Goal: Task Accomplishment & Management: Use online tool/utility

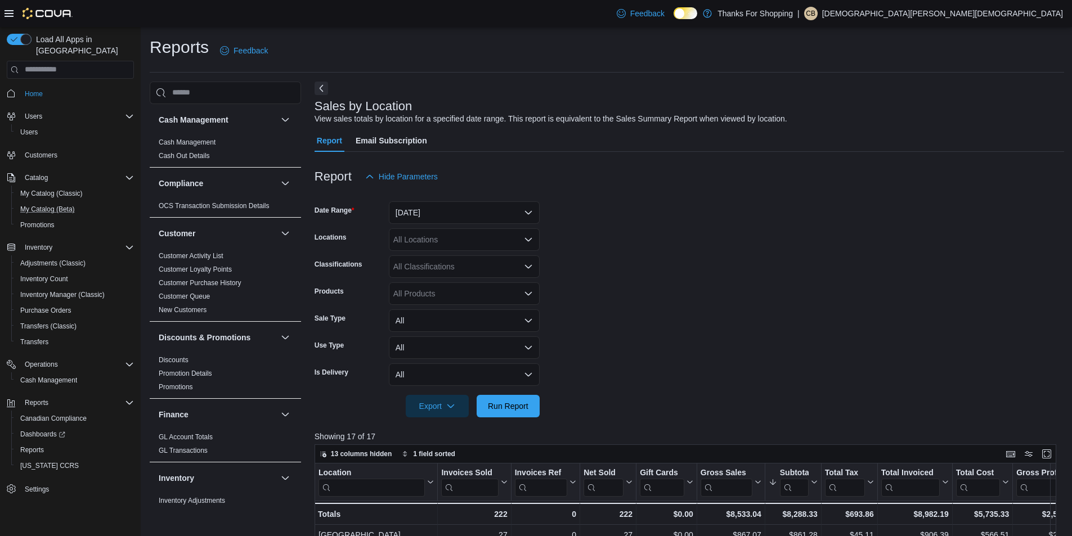
scroll to position [683, 0]
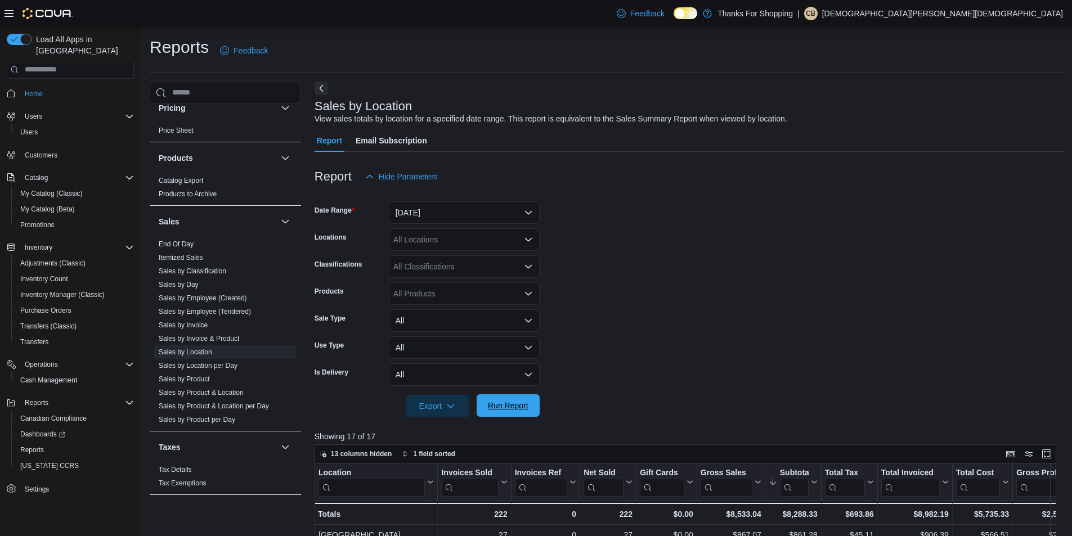
click at [503, 405] on span "Run Report" at bounding box center [508, 405] width 41 height 11
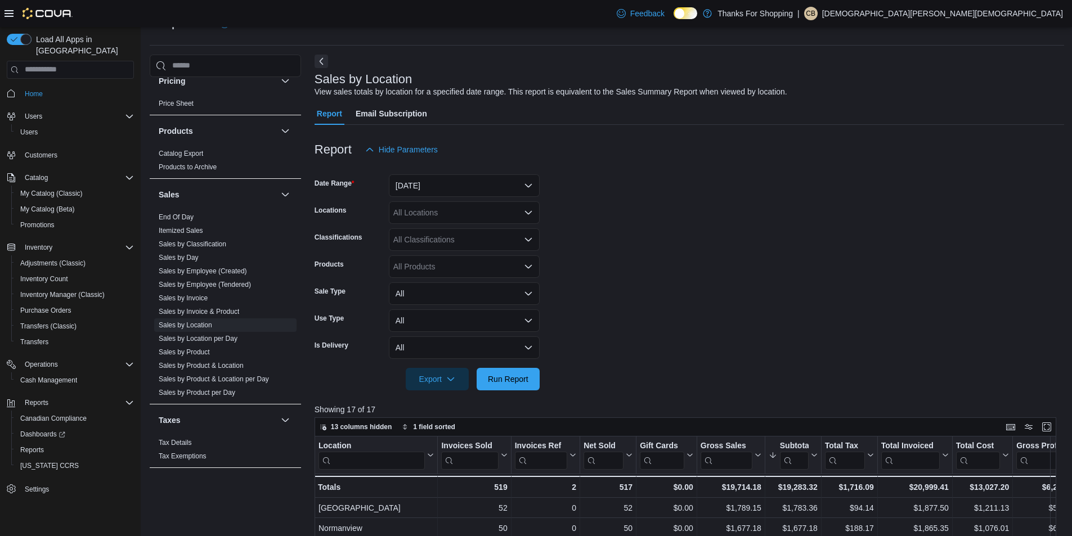
scroll to position [0, 0]
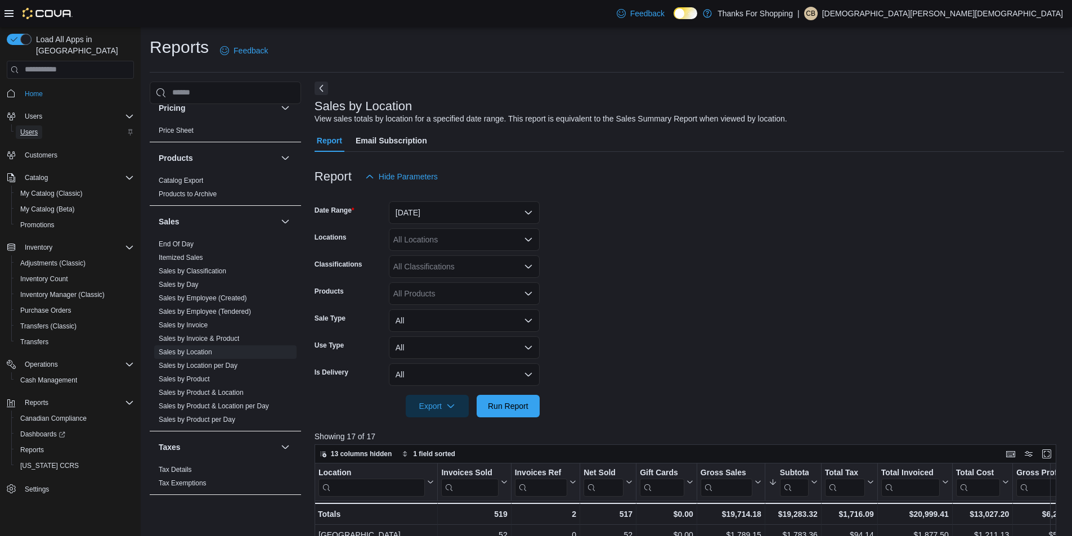
click at [25, 128] on span "Users" at bounding box center [28, 132] width 17 height 9
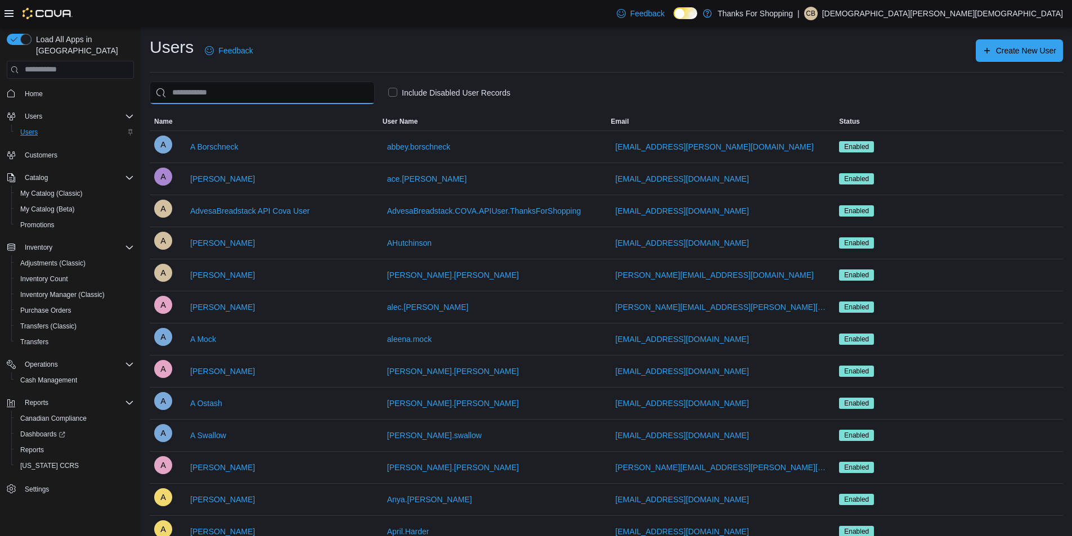
click at [342, 95] on input "search" at bounding box center [262, 93] width 225 height 23
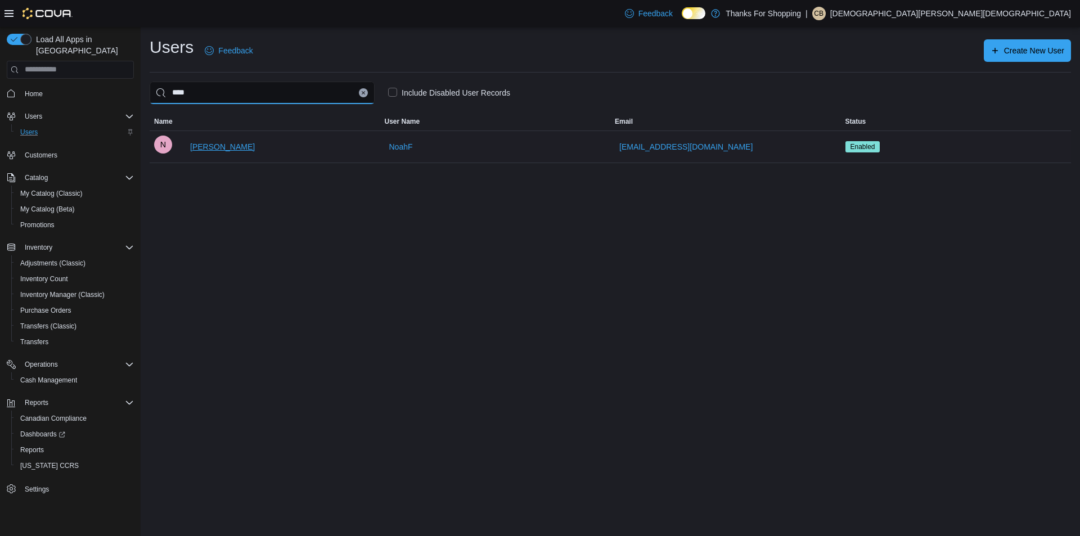
type input "****"
click at [235, 146] on span "[PERSON_NAME]" at bounding box center [222, 146] width 65 height 11
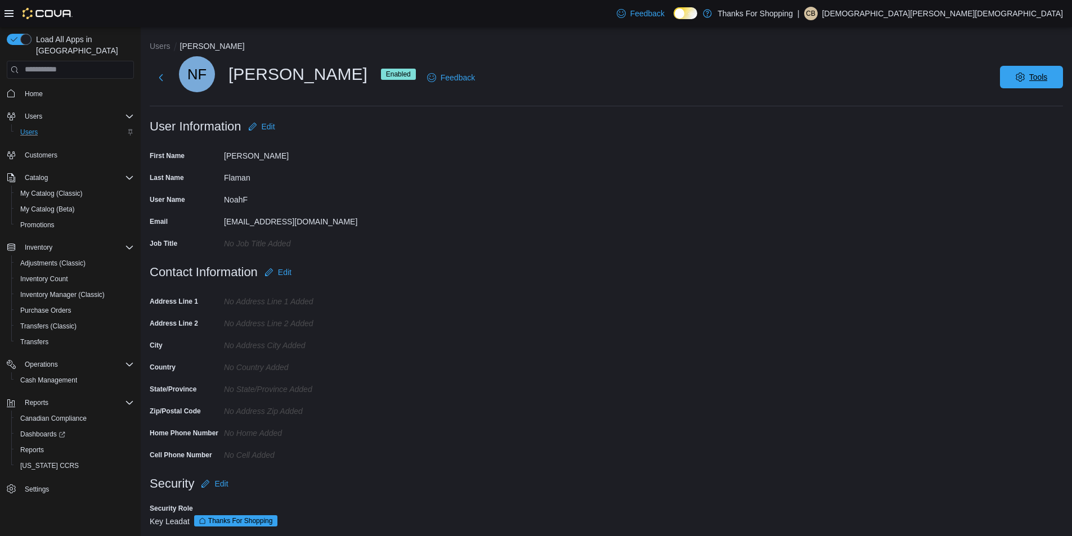
click at [1031, 73] on span "Tools" at bounding box center [1032, 77] width 50 height 23
click at [1023, 102] on span "Reset Password" at bounding box center [1022, 107] width 66 height 14
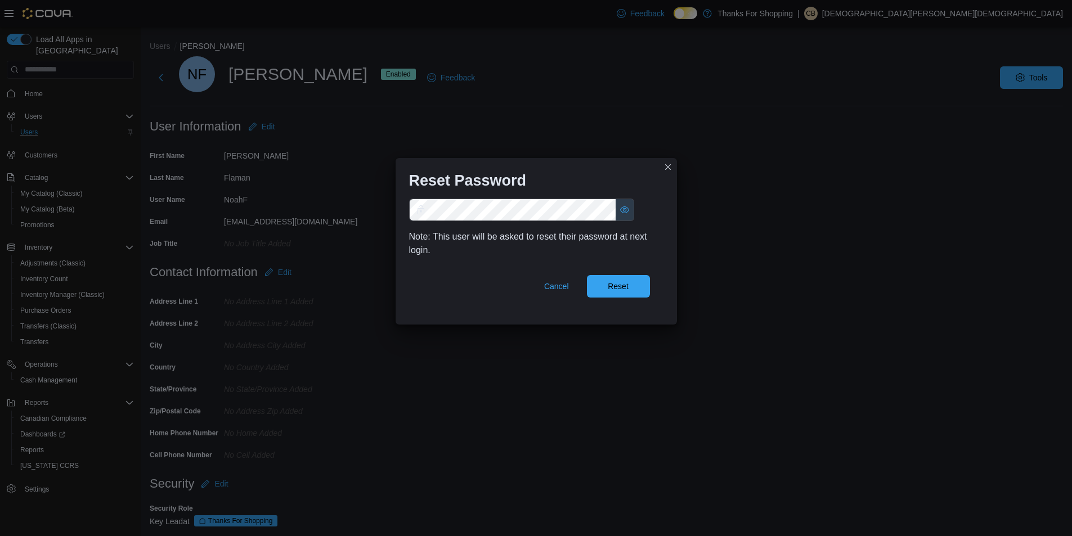
click at [626, 203] on button "Show password as plain text. Note: this will visually expose your password on t…" at bounding box center [625, 209] width 18 height 21
click at [618, 289] on span "Reset" at bounding box center [618, 285] width 21 height 11
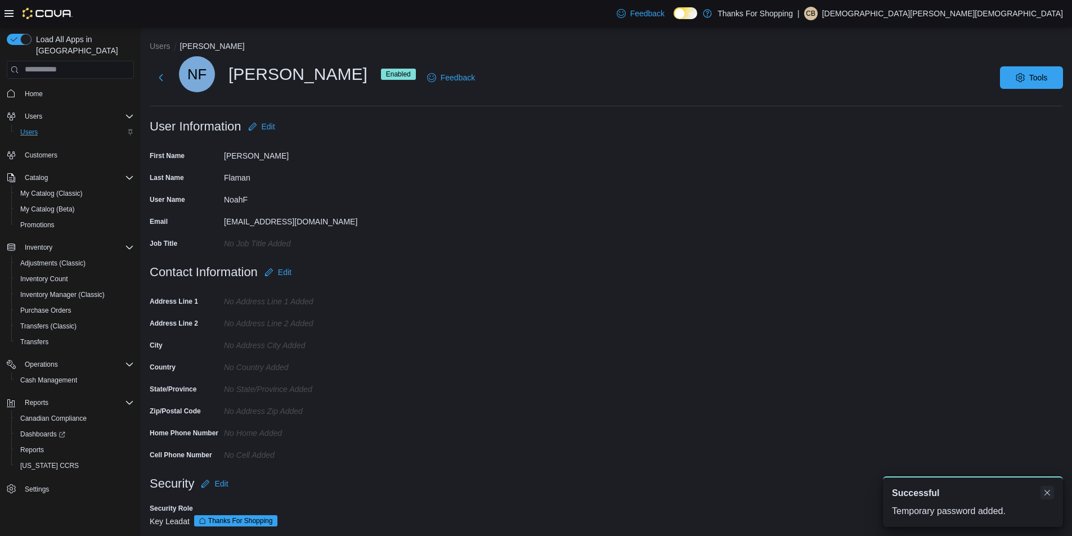
click at [1051, 491] on button "Dismiss toast" at bounding box center [1048, 493] width 14 height 14
click at [891, 385] on form "Contact Information Edit Address Line 1 No Address Line 1 added Address Line 2 …" at bounding box center [606, 367] width 913 height 212
click at [158, 74] on button "Next" at bounding box center [161, 77] width 23 height 23
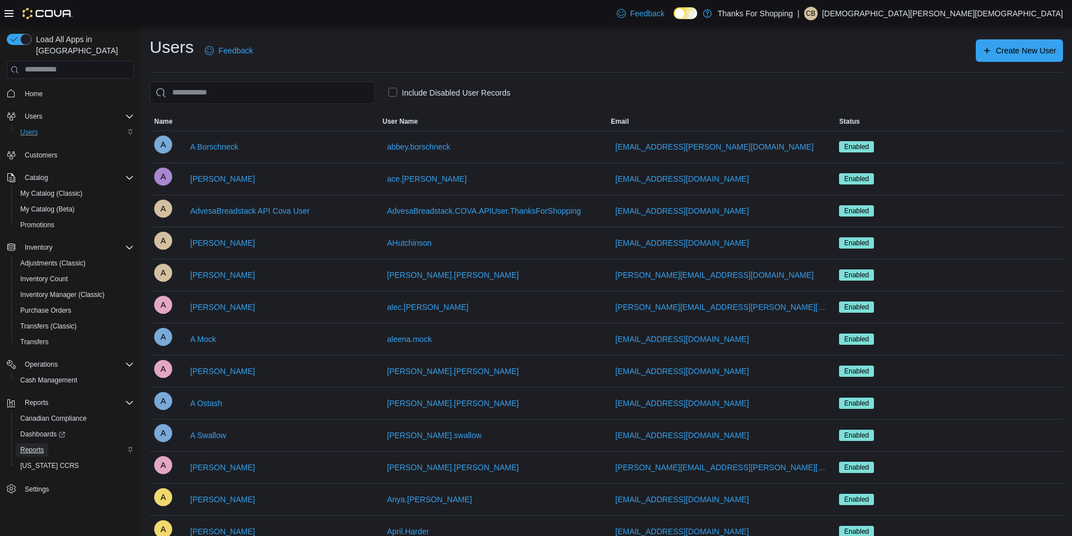
click at [45, 443] on link "Reports" at bounding box center [32, 450] width 33 height 14
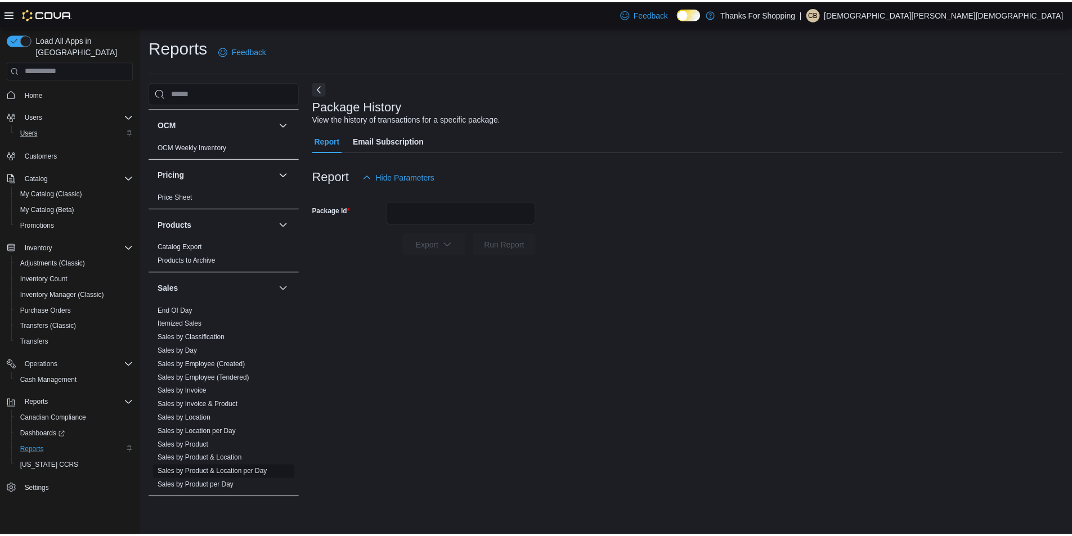
scroll to position [683, 0]
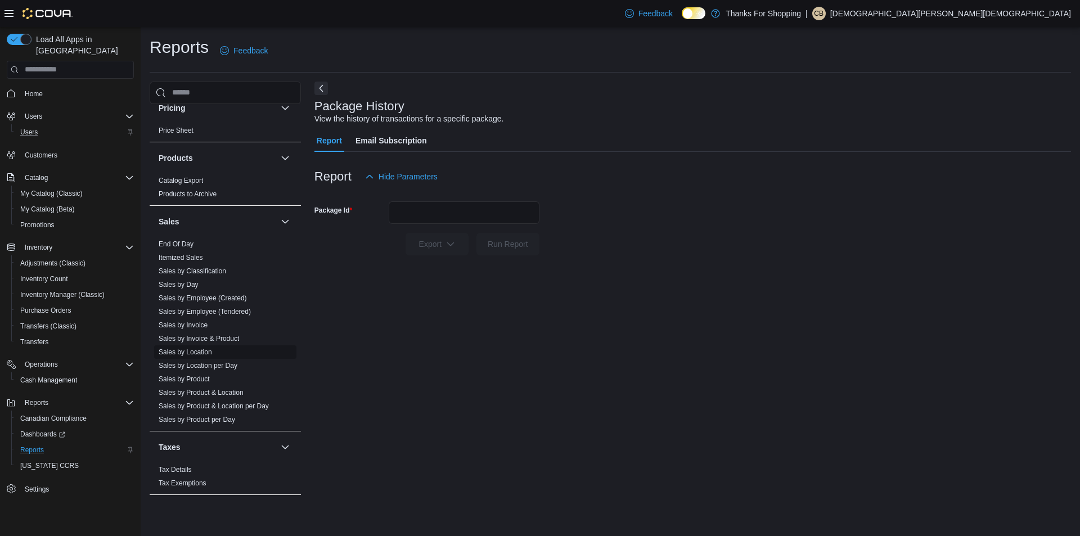
click at [208, 353] on link "Sales by Location" at bounding box center [185, 352] width 53 height 8
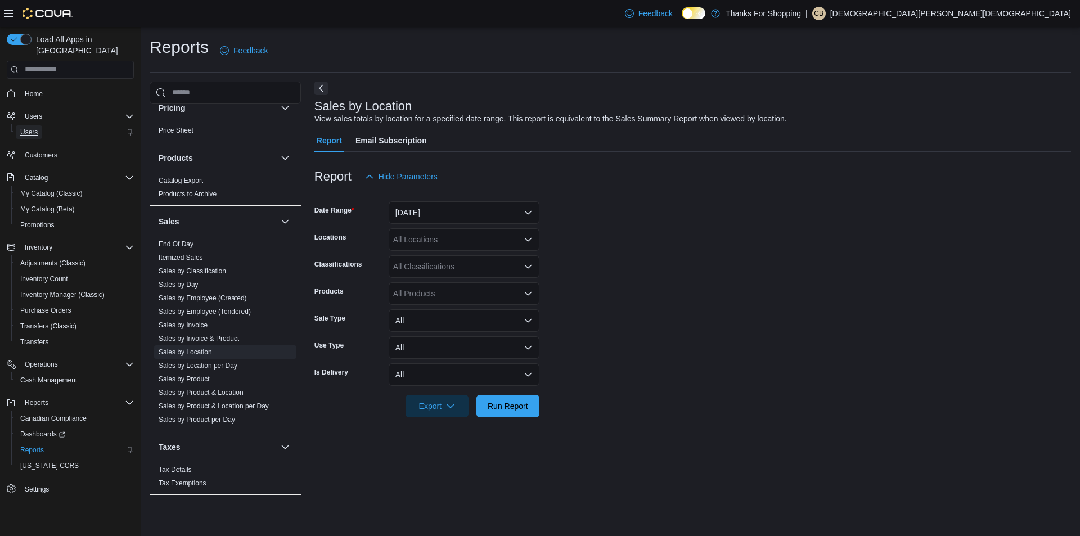
click at [35, 128] on span "Users" at bounding box center [28, 132] width 17 height 9
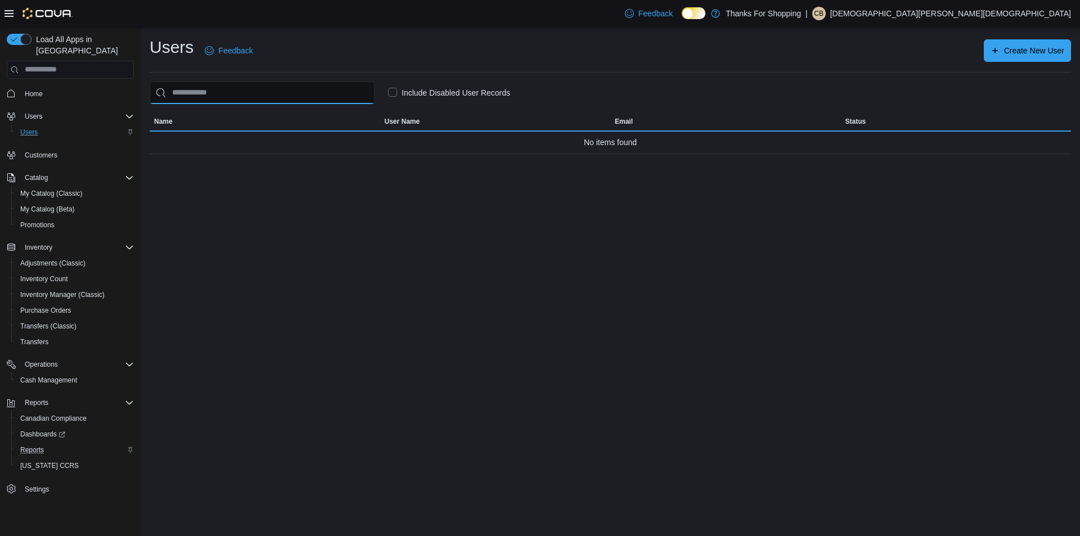
click at [245, 86] on input "search" at bounding box center [262, 93] width 225 height 23
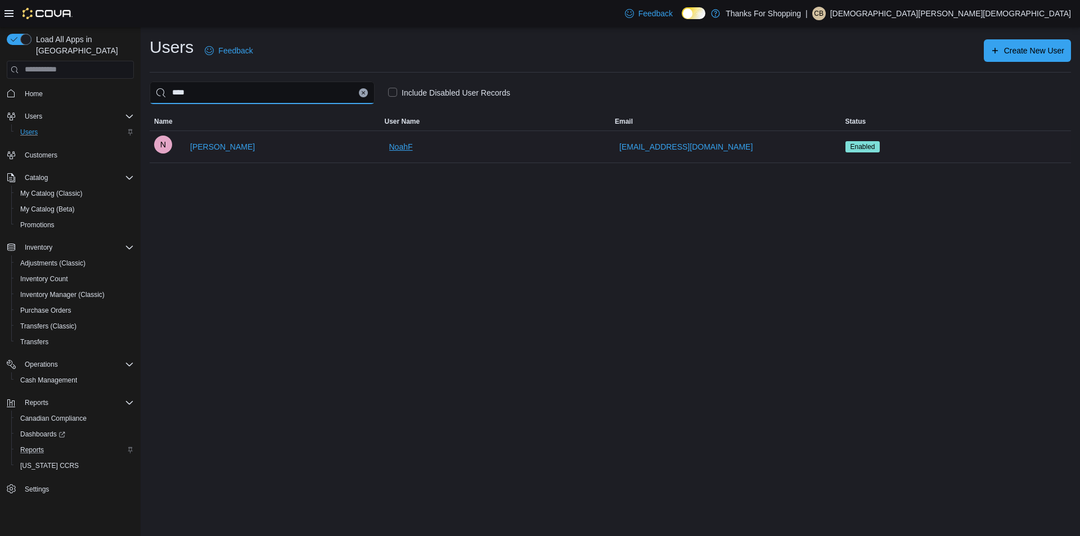
type input "****"
click at [398, 151] on span "NoahF" at bounding box center [401, 146] width 24 height 11
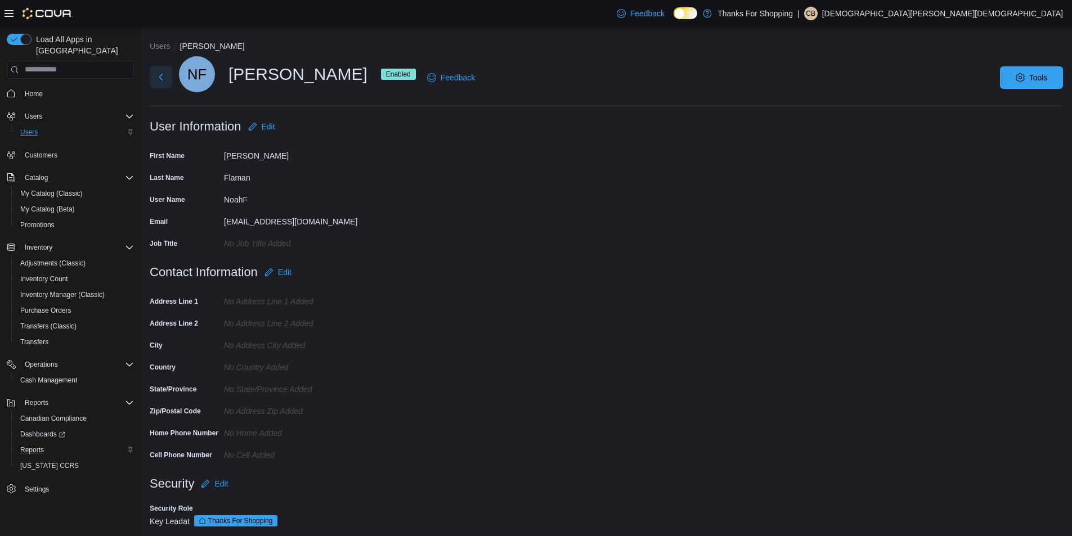
click at [159, 79] on button "Next" at bounding box center [161, 77] width 23 height 23
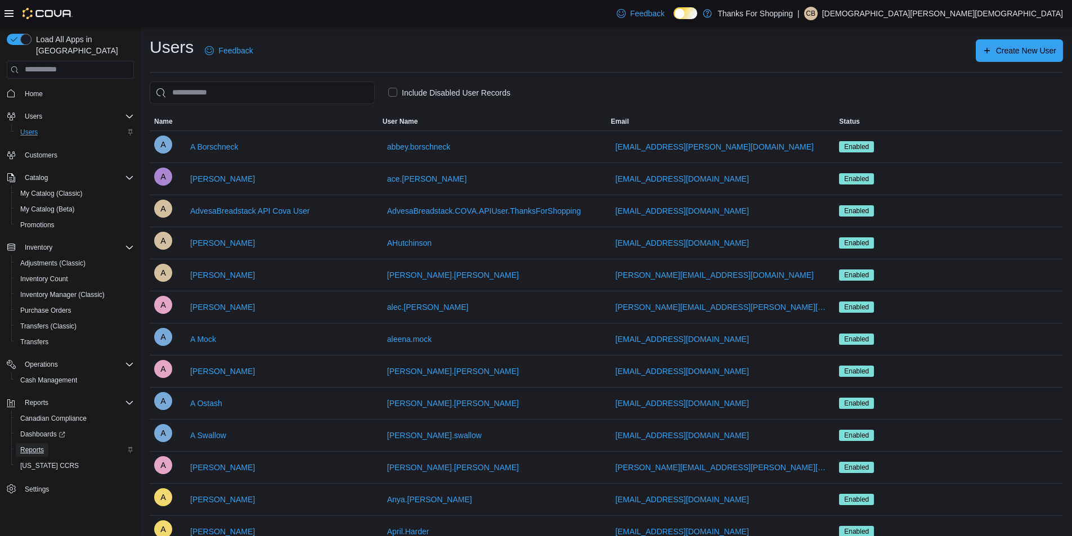
click at [33, 446] on span "Reports" at bounding box center [32, 450] width 24 height 9
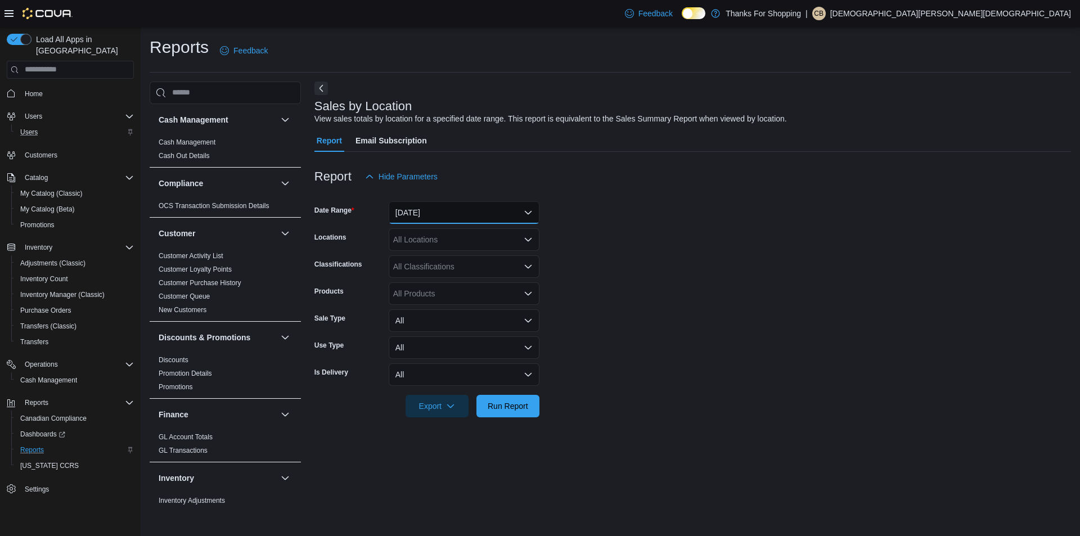
click at [467, 219] on button "[DATE]" at bounding box center [464, 212] width 151 height 23
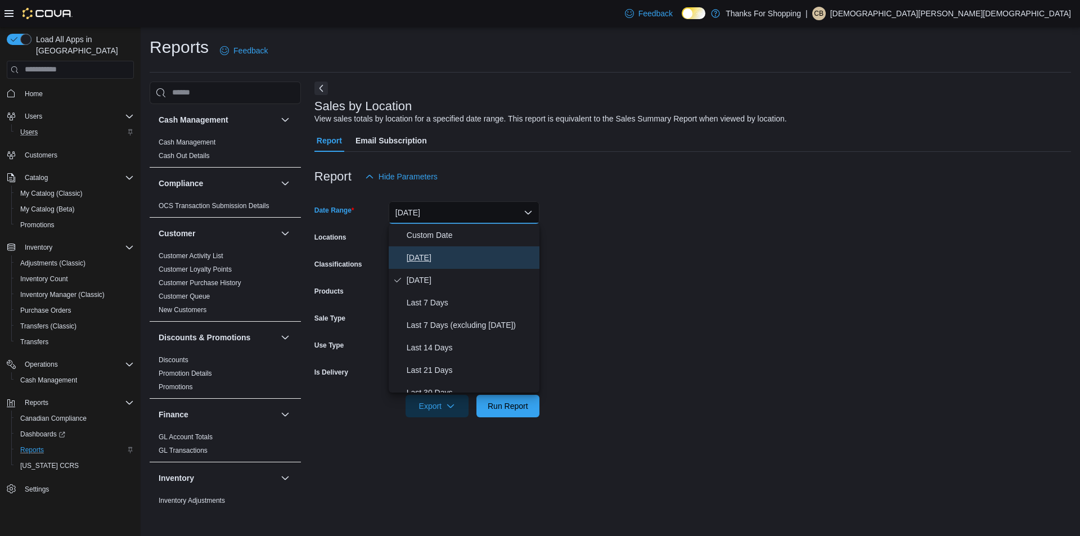
click at [456, 256] on span "[DATE]" at bounding box center [471, 258] width 128 height 14
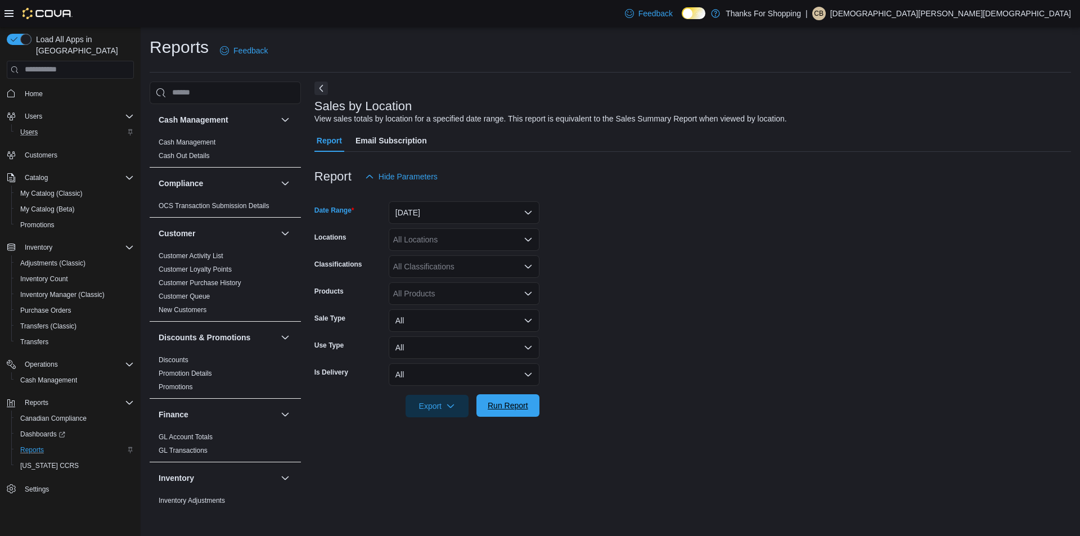
click at [515, 405] on span "Run Report" at bounding box center [508, 405] width 41 height 11
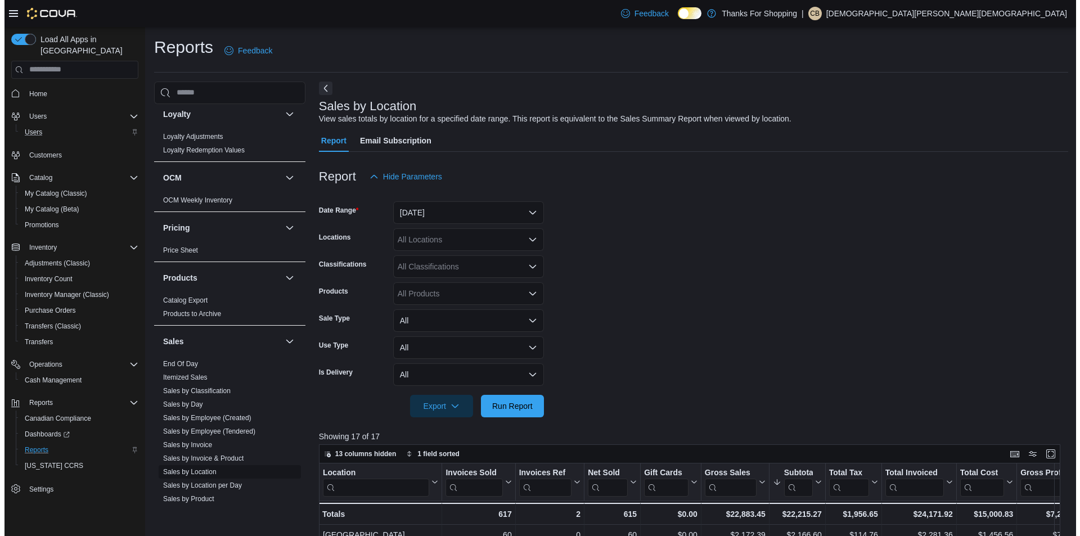
scroll to position [619, 0]
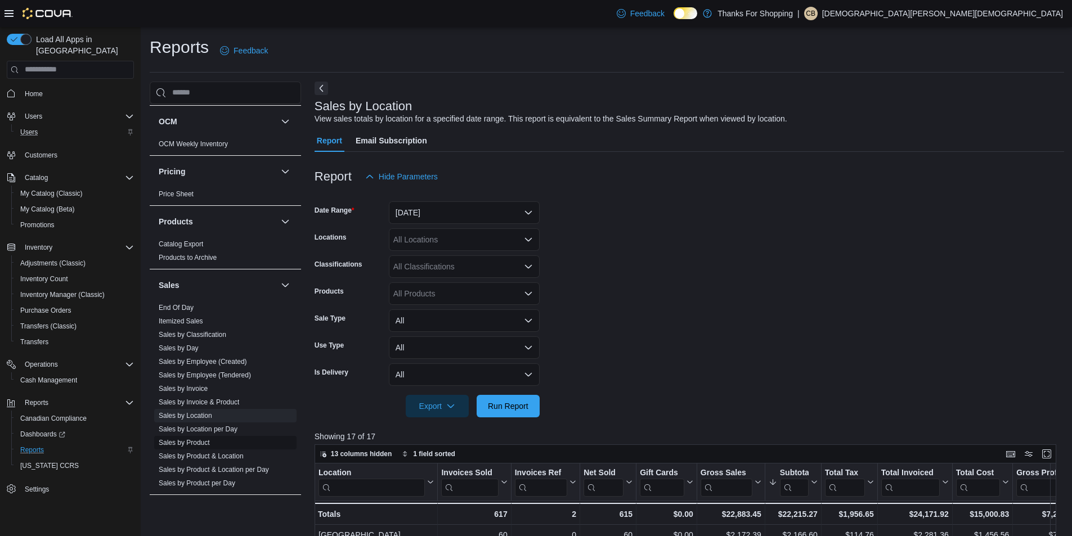
click at [199, 443] on link "Sales by Product" at bounding box center [184, 443] width 51 height 8
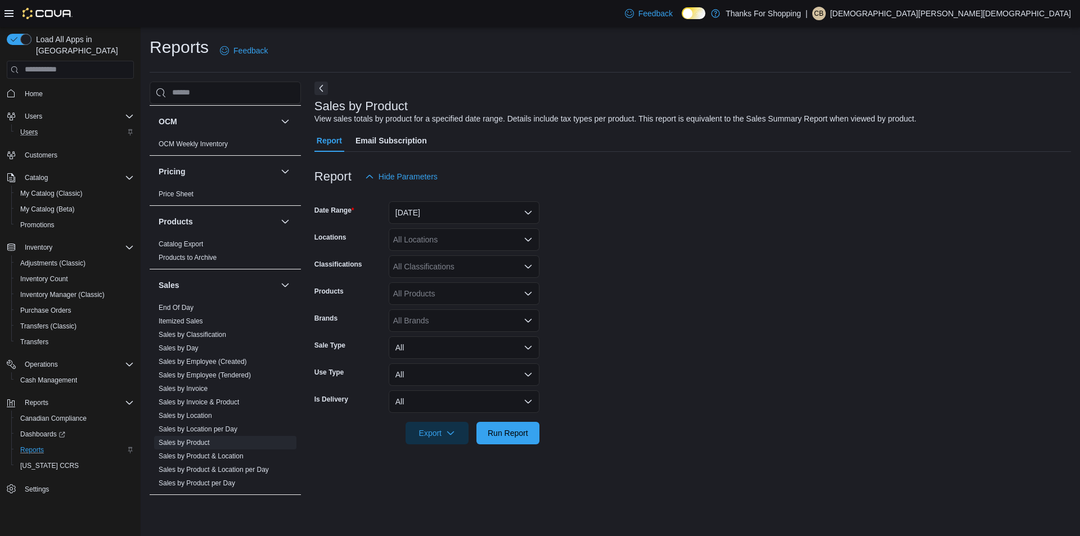
click at [432, 199] on div at bounding box center [693, 195] width 757 height 14
drag, startPoint x: 435, startPoint y: 203, endPoint x: 437, endPoint y: 212, distance: 9.2
click at [437, 209] on button "[DATE]" at bounding box center [464, 212] width 151 height 23
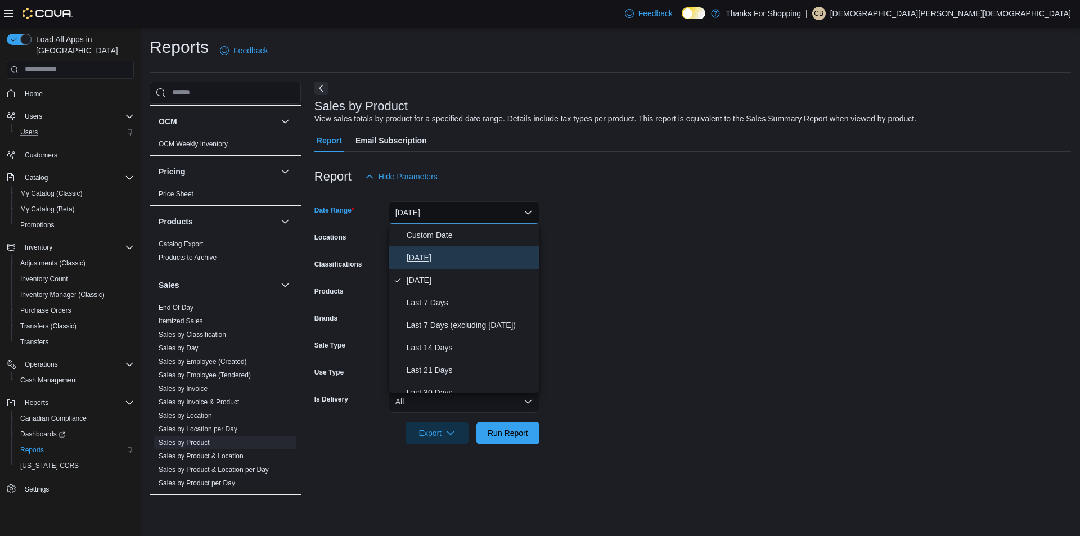
click at [427, 253] on span "[DATE]" at bounding box center [471, 258] width 128 height 14
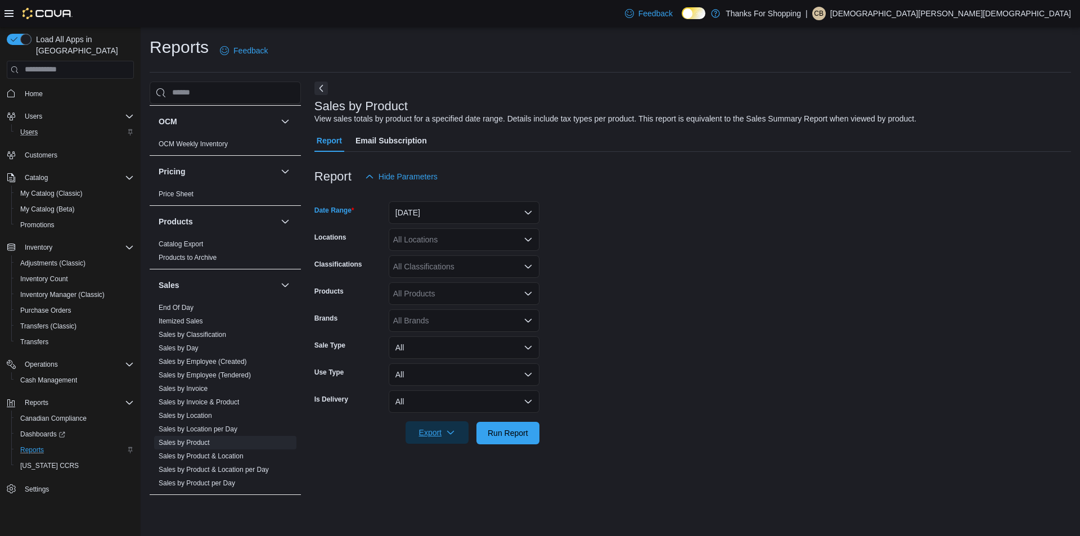
click at [459, 430] on span "Export" at bounding box center [438, 433] width 50 height 23
click at [442, 240] on div "All Locations" at bounding box center [464, 239] width 151 height 23
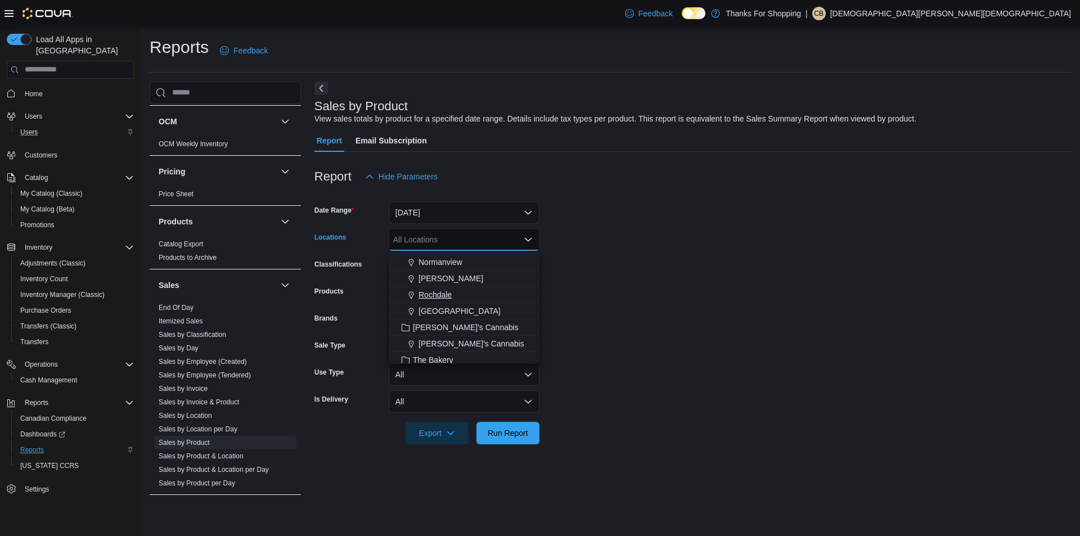
click at [443, 300] on span "Rochdale" at bounding box center [435, 294] width 33 height 11
click at [766, 269] on form "Date Range [DATE] Locations [GEOGRAPHIC_DATA] Combo box. Selected. [GEOGRAPHIC_…" at bounding box center [693, 316] width 757 height 257
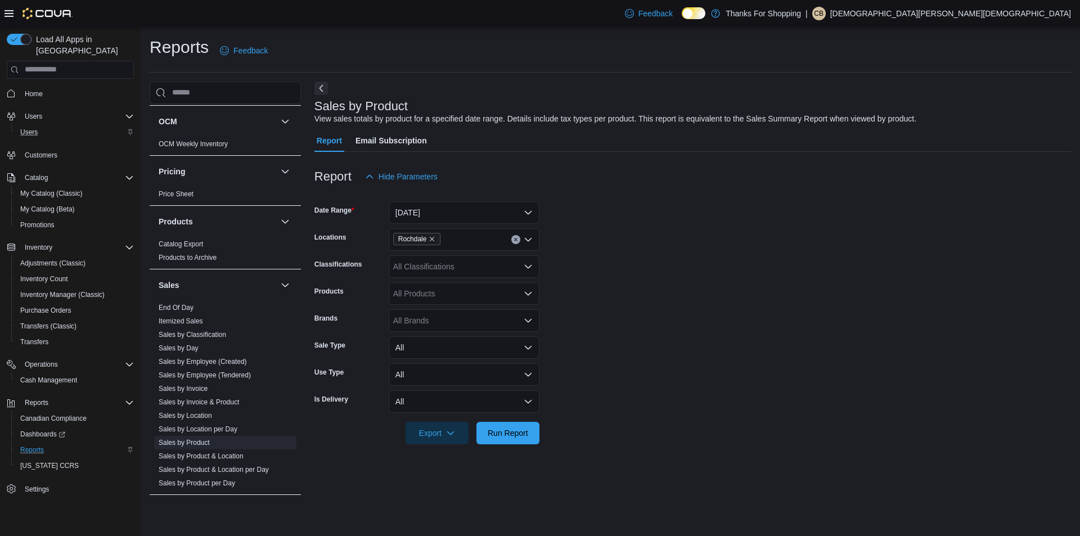
click at [431, 418] on div at bounding box center [693, 417] width 757 height 9
click at [440, 426] on span "Export" at bounding box center [438, 433] width 50 height 23
click at [443, 447] on button "Export to Excel" at bounding box center [439, 456] width 64 height 23
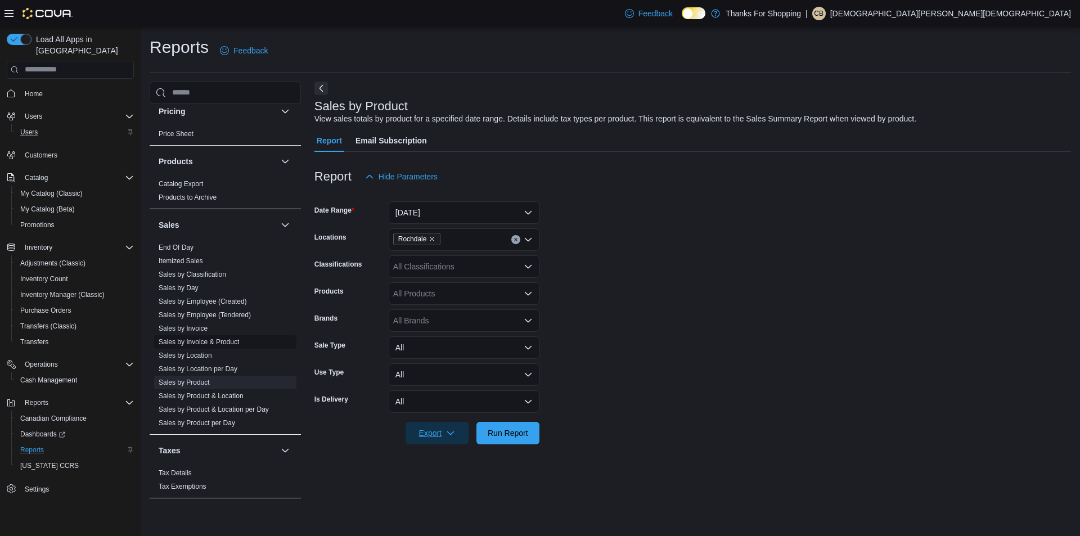
scroll to position [683, 0]
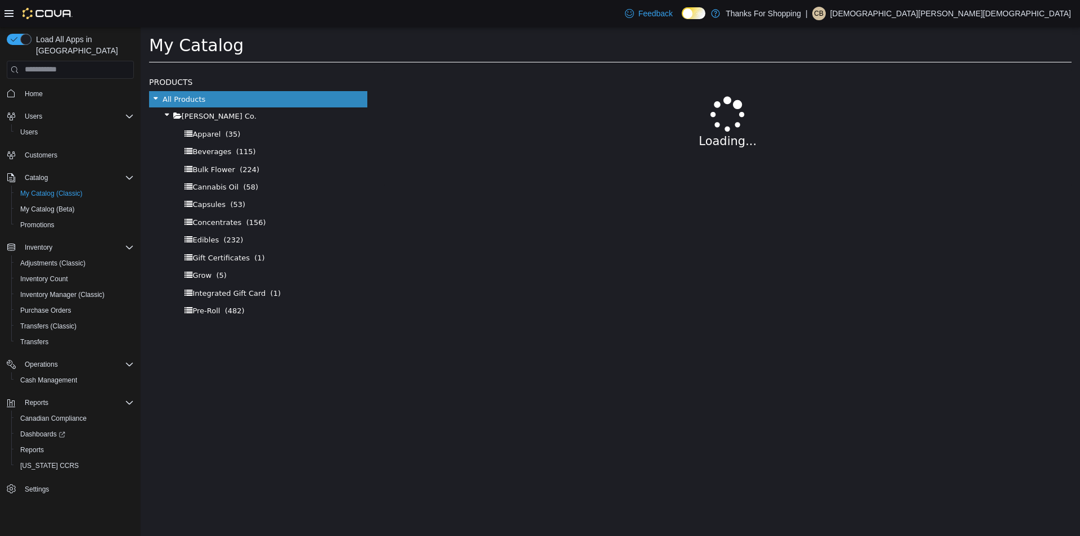
select select "**********"
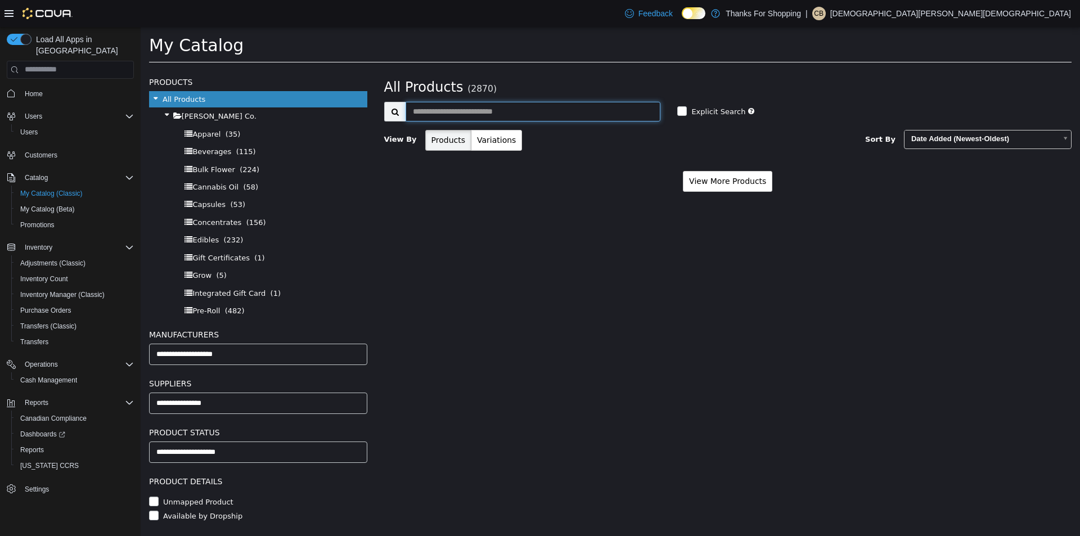
click at [467, 113] on input "text" at bounding box center [533, 111] width 255 height 20
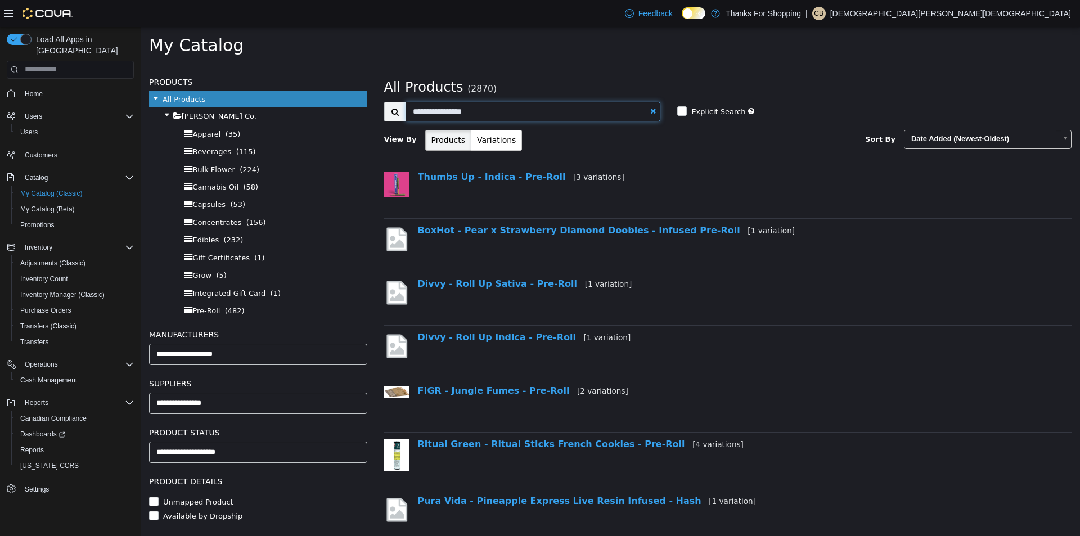
type input "**********"
select select "**********"
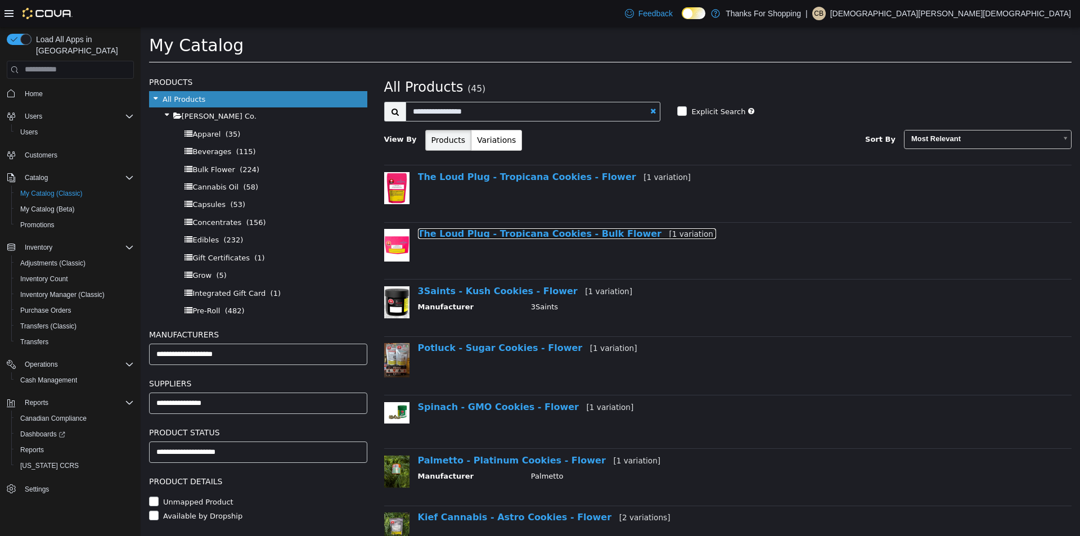
click at [517, 234] on link "The Loud Plug - Tropicana Cookies - Bulk Flower [1 variation]" at bounding box center [567, 233] width 299 height 11
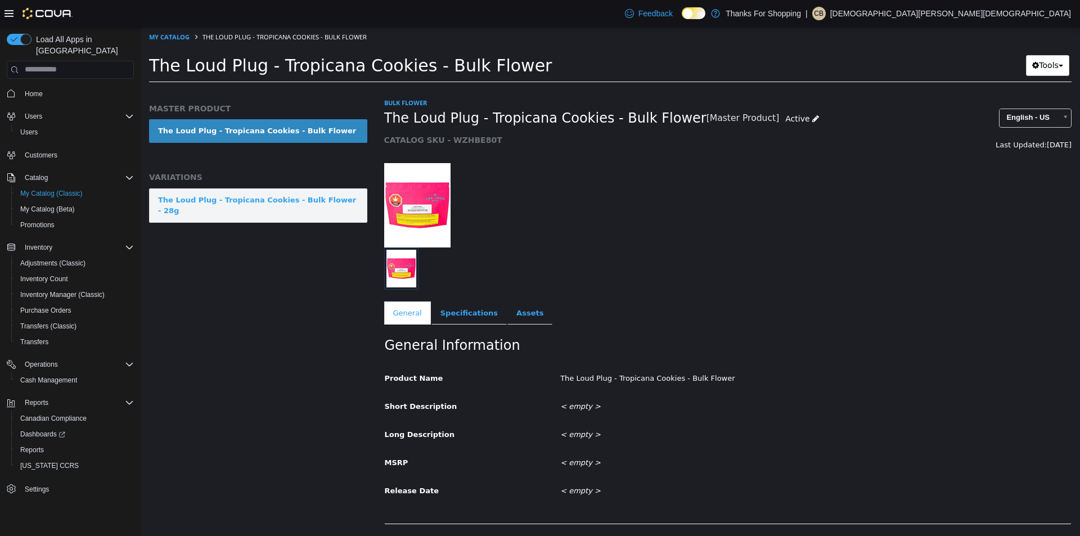
click at [321, 201] on div "The Loud Plug - Tropicana Cookies - Bulk Flower - 28g" at bounding box center [258, 205] width 200 height 22
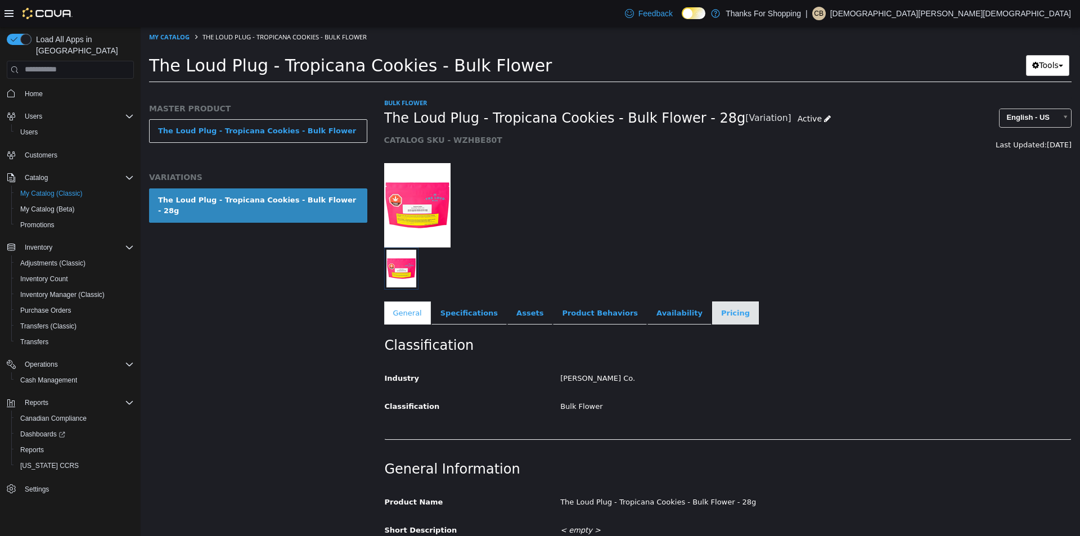
click at [712, 308] on link "Pricing" at bounding box center [735, 313] width 47 height 24
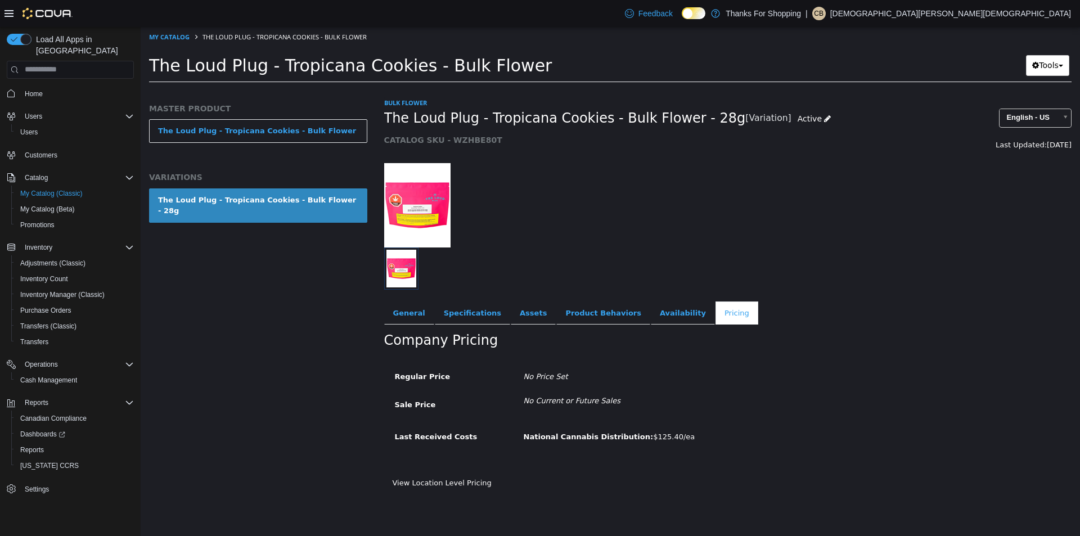
drag, startPoint x: 633, startPoint y: 434, endPoint x: 671, endPoint y: 437, distance: 38.4
click at [671, 437] on span "National Cannabis Distribution: $125.40/ea" at bounding box center [610, 436] width 172 height 8
click at [687, 437] on div "National Cannabis Distribution: $125.40/ea" at bounding box center [708, 437] width 387 height 20
click at [164, 32] on link "My Catalog" at bounding box center [169, 36] width 41 height 8
select select "**********"
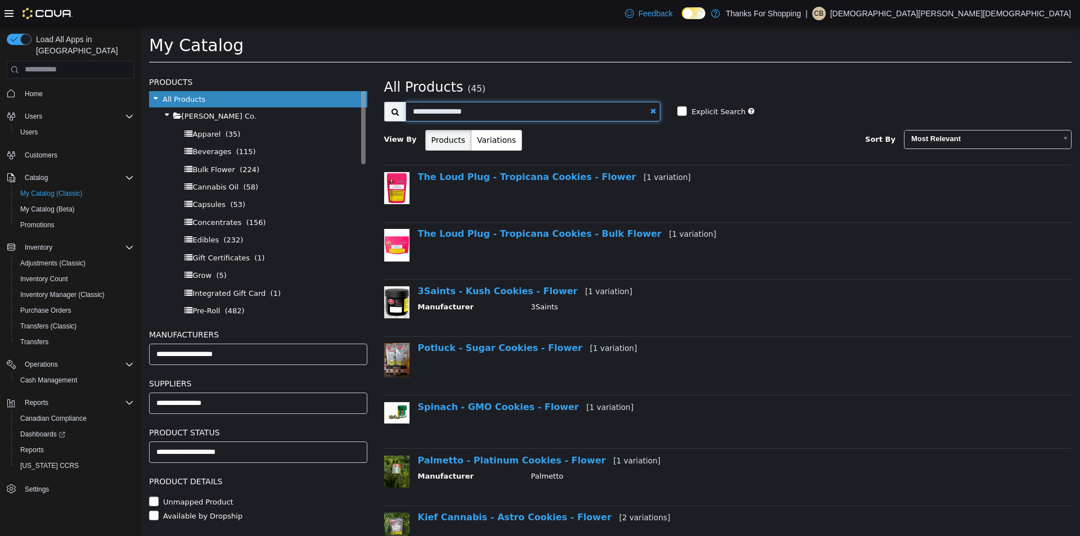
drag, startPoint x: 491, startPoint y: 107, endPoint x: 349, endPoint y: 107, distance: 141.3
click at [362, 69] on div "Products All Products Farmer Jane Cannabis Co. Apparel (35) Beverages (115) Bul…" at bounding box center [611, 69] width 940 height 0
type input "*"
type input "********"
select select "**********"
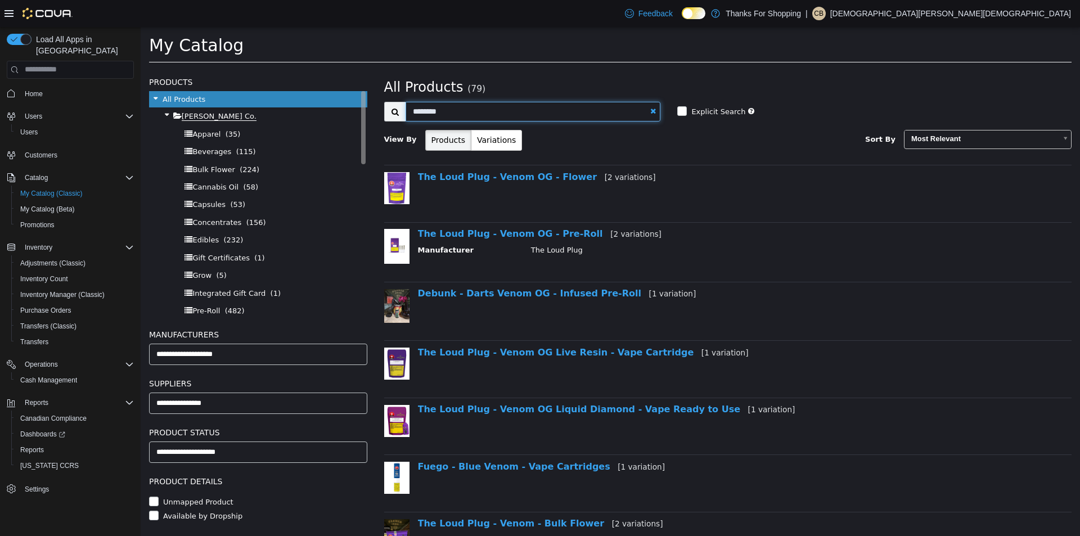
drag, startPoint x: 469, startPoint y: 104, endPoint x: 258, endPoint y: 111, distance: 211.7
click at [262, 69] on div "Products All Products Farmer Jane Cannabis Co. Apparel (35) Beverages (115) Bul…" at bounding box center [611, 69] width 940 height 0
type input "**********"
select select "**********"
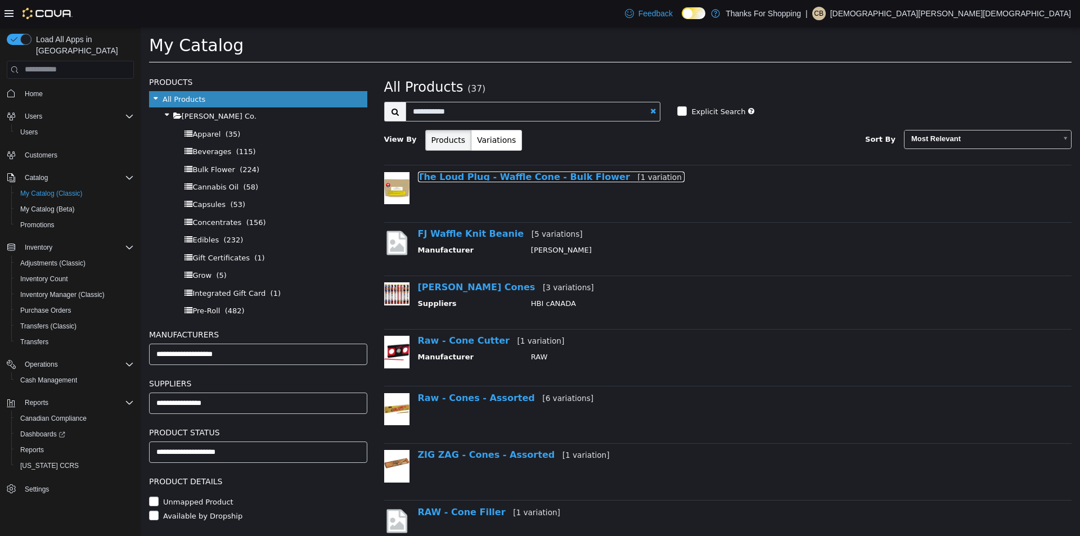
click at [536, 179] on link "The Loud Plug - Waffle Cone - Bulk Flower [1 variation]" at bounding box center [551, 176] width 267 height 11
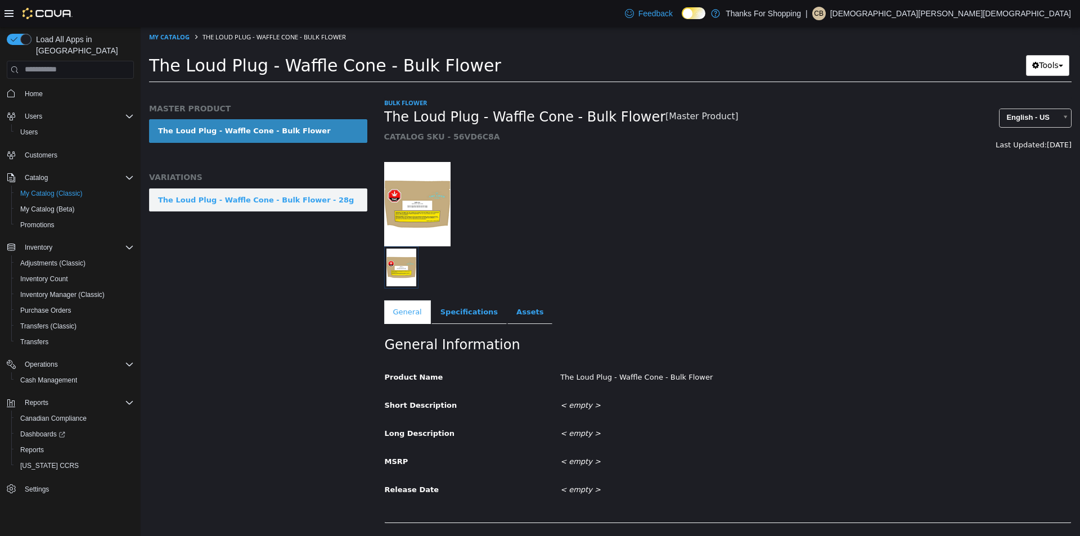
drag, startPoint x: 337, startPoint y: 208, endPoint x: 327, endPoint y: 200, distance: 12.8
click at [327, 200] on link "The Loud Plug - Waffle Cone - Bulk Flower - 28g" at bounding box center [258, 200] width 218 height 24
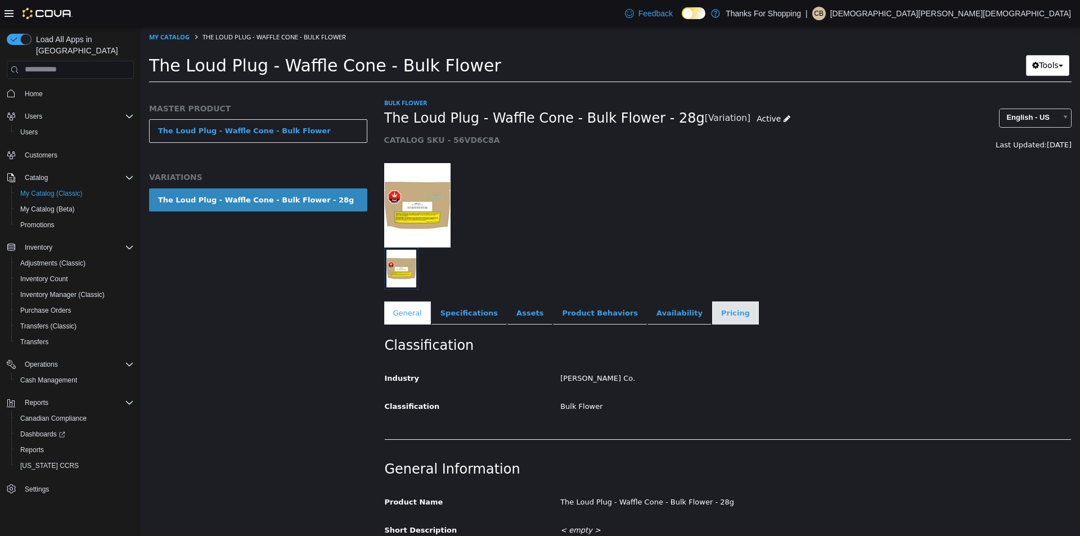
click at [712, 309] on link "Pricing" at bounding box center [735, 313] width 47 height 24
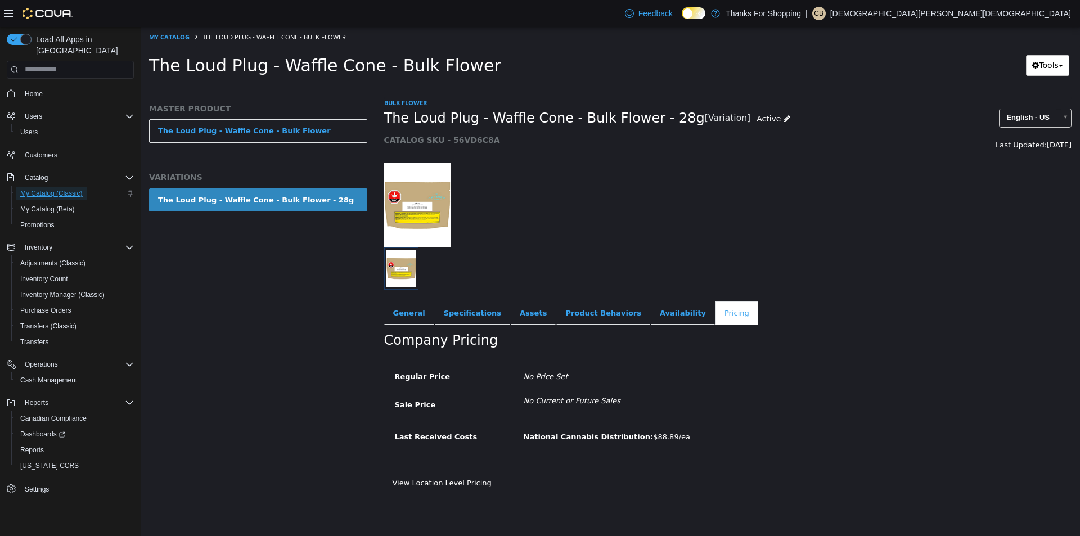
click at [73, 189] on span "My Catalog (Classic)" at bounding box center [51, 193] width 62 height 9
click at [183, 36] on link "My Catalog" at bounding box center [169, 36] width 41 height 8
select select "**********"
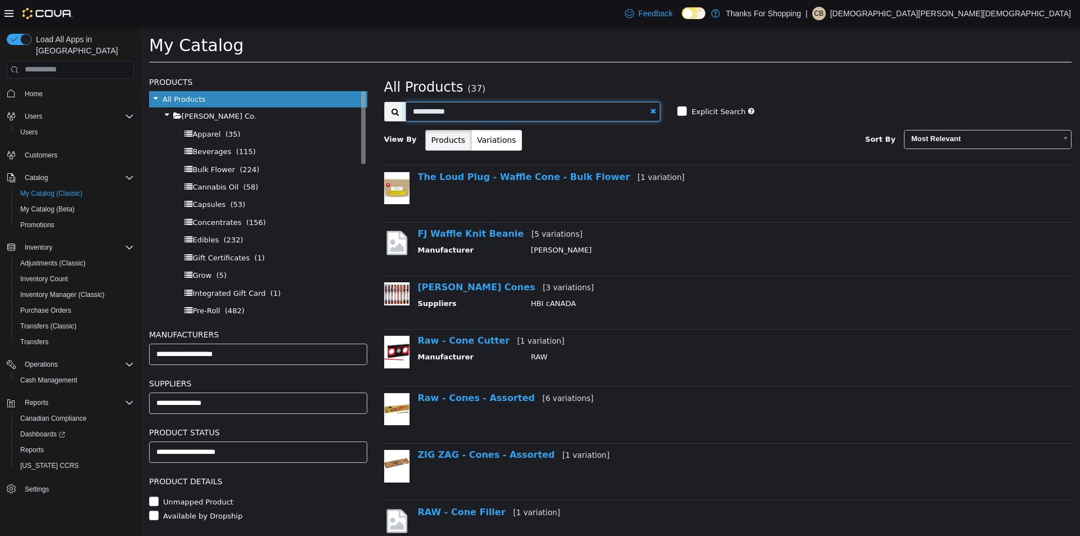
drag, startPoint x: 495, startPoint y: 113, endPoint x: 333, endPoint y: 129, distance: 162.3
click at [340, 69] on div "Products All Products Farmer Jane Cannabis Co. Apparel (35) Beverages (115) Bul…" at bounding box center [611, 69] width 940 height 0
type input "**********"
select select "**********"
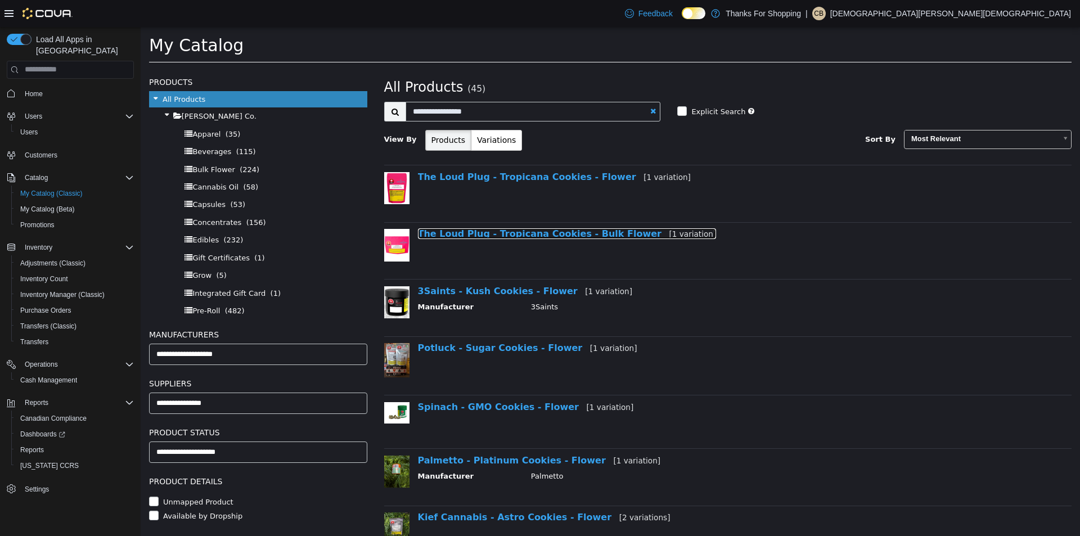
click at [587, 237] on link "The Loud Plug - Tropicana Cookies - Bulk Flower [1 variation]" at bounding box center [567, 233] width 299 height 11
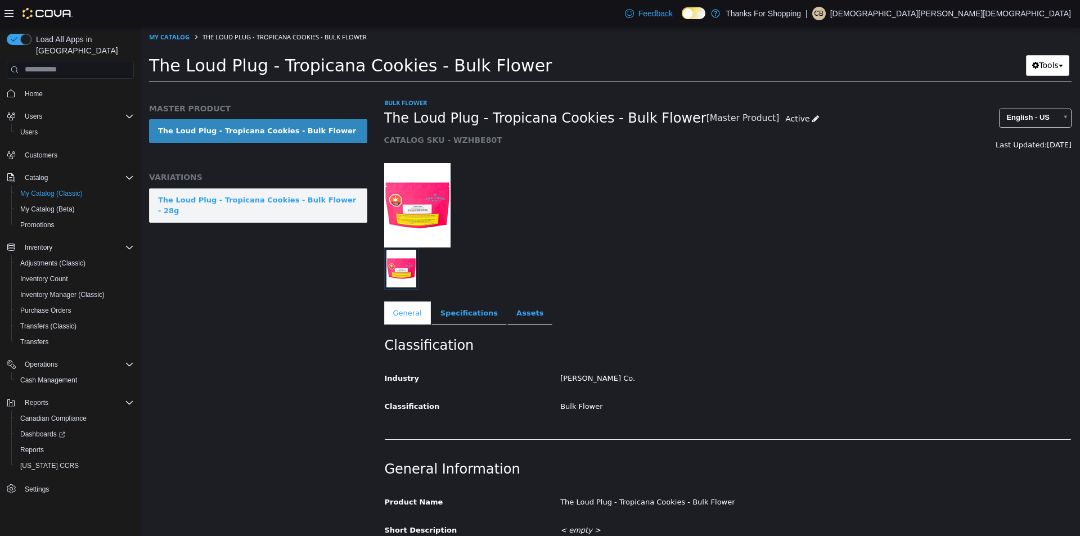
click at [274, 206] on link "The Loud Plug - Tropicana Cookies - Bulk Flower - 28g" at bounding box center [258, 205] width 218 height 34
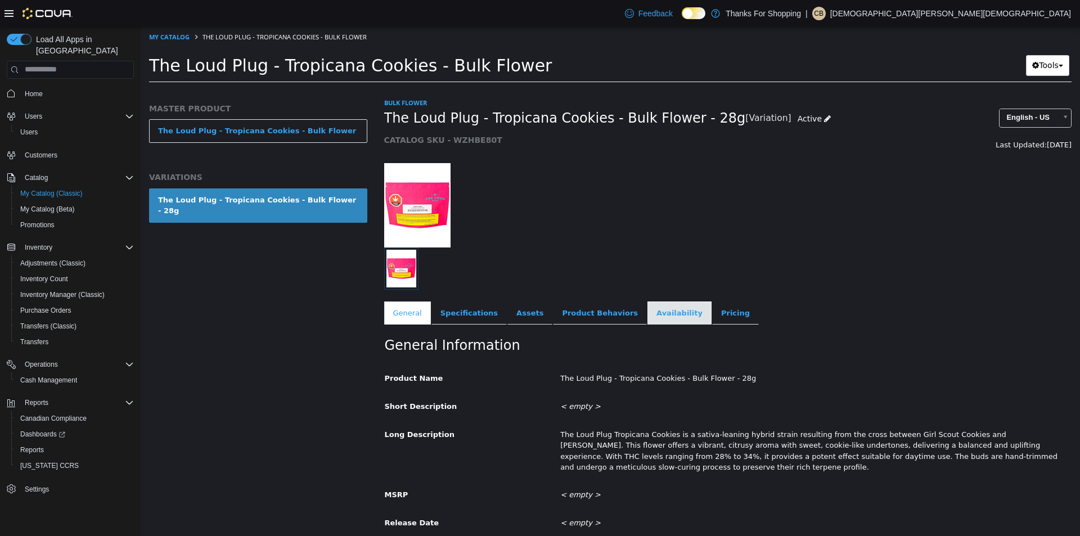
click at [660, 316] on link "Availability" at bounding box center [680, 313] width 64 height 24
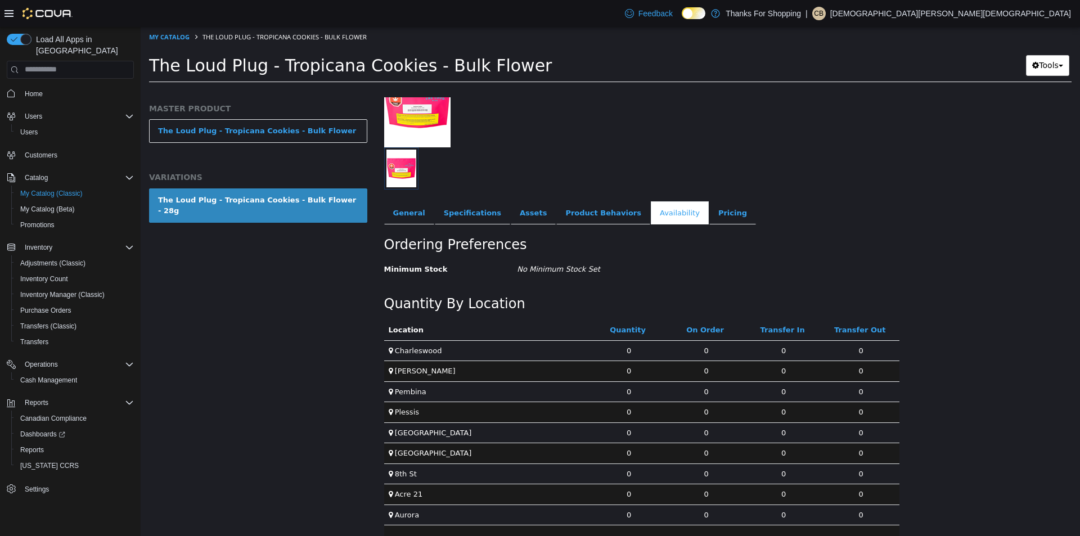
scroll to position [326, 0]
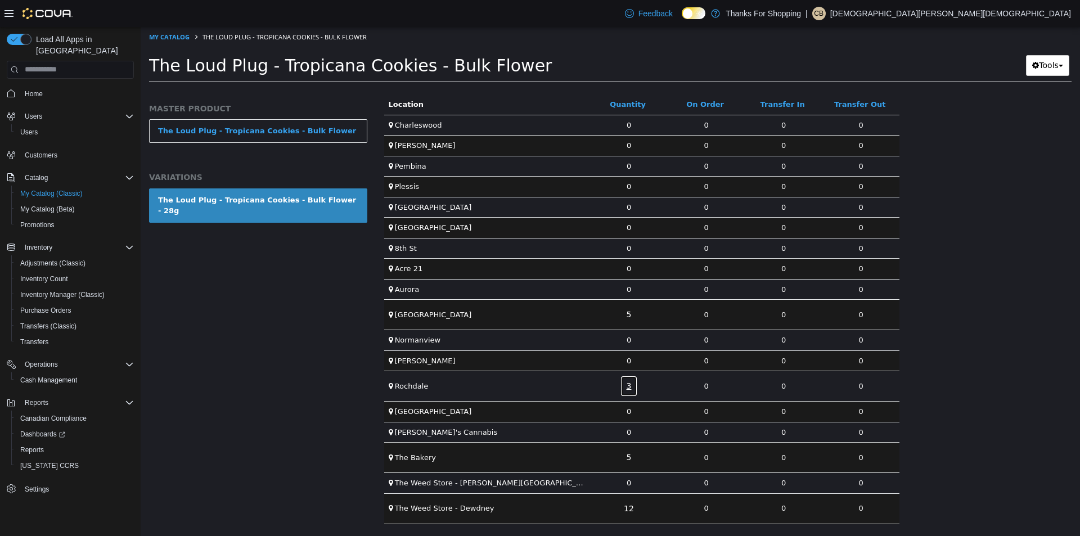
click at [630, 388] on link "3" at bounding box center [629, 385] width 17 height 21
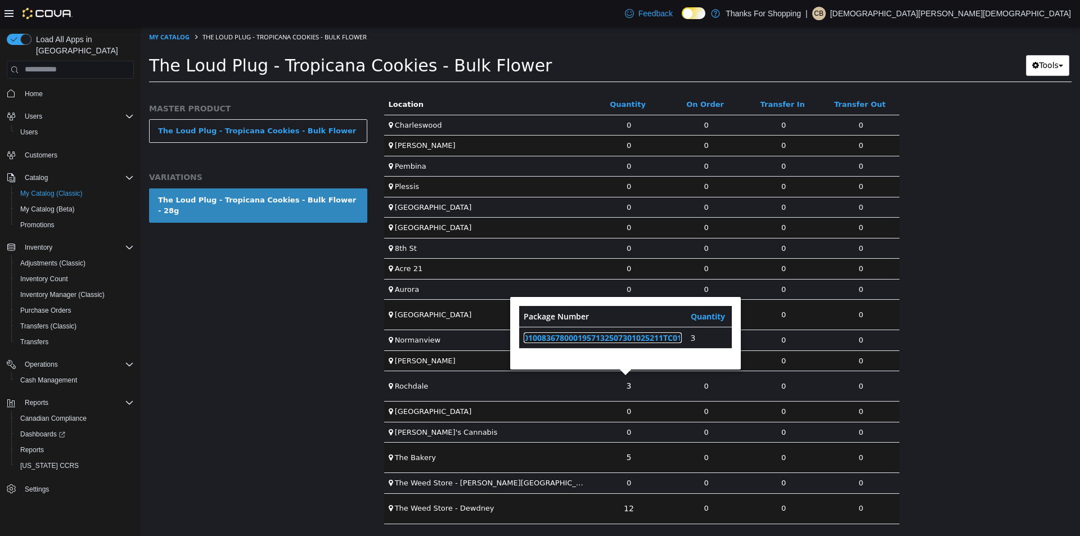
click at [622, 337] on link "0100836780001957132507301025211TC01" at bounding box center [603, 337] width 158 height 11
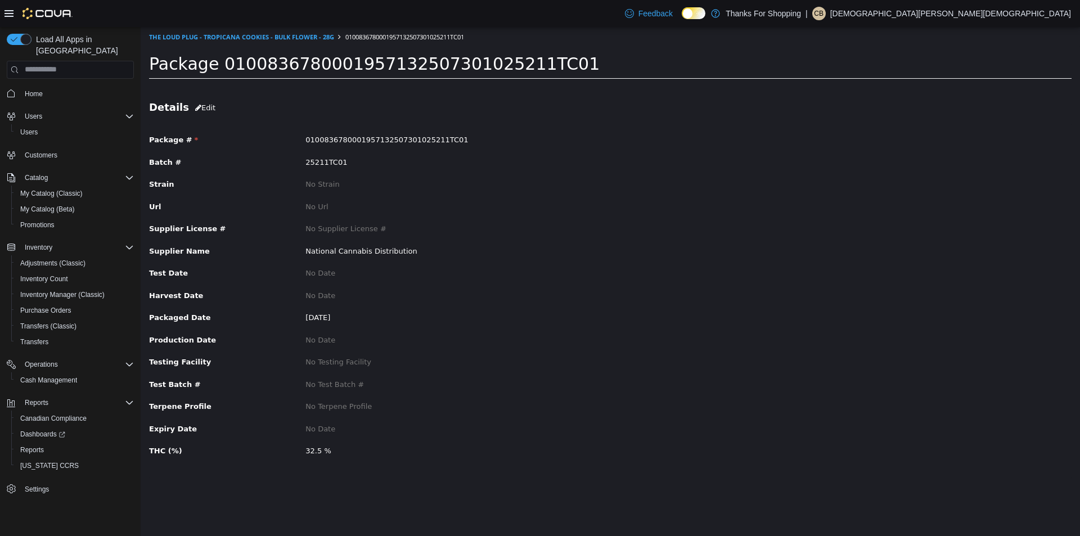
click at [339, 138] on span "0100836780001957132507301025211TC01" at bounding box center [387, 139] width 163 height 8
copy span "0100836780001957132507301025211TC01"
click at [53, 443] on div "Reports" at bounding box center [75, 450] width 118 height 14
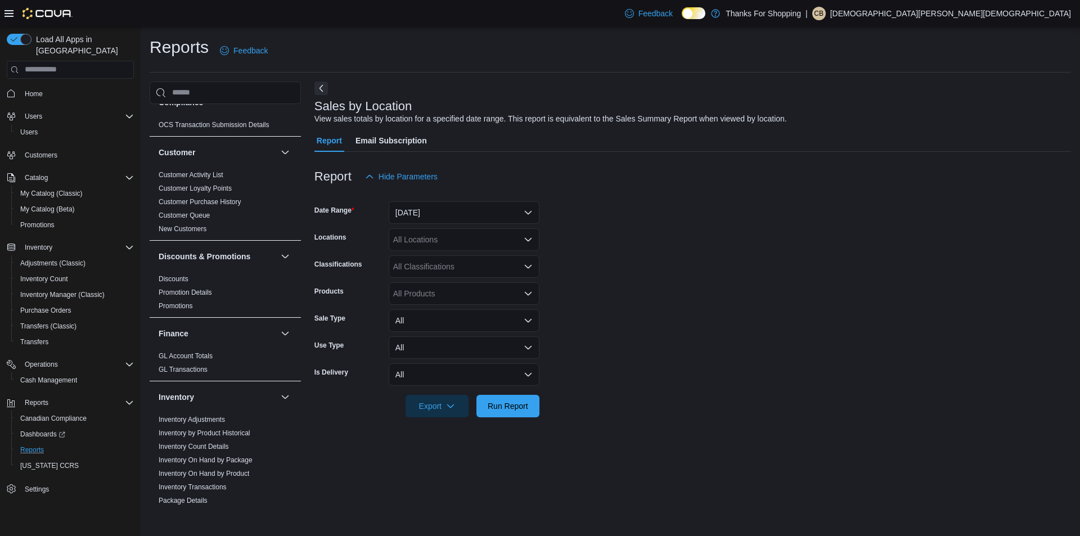
scroll to position [225, 0]
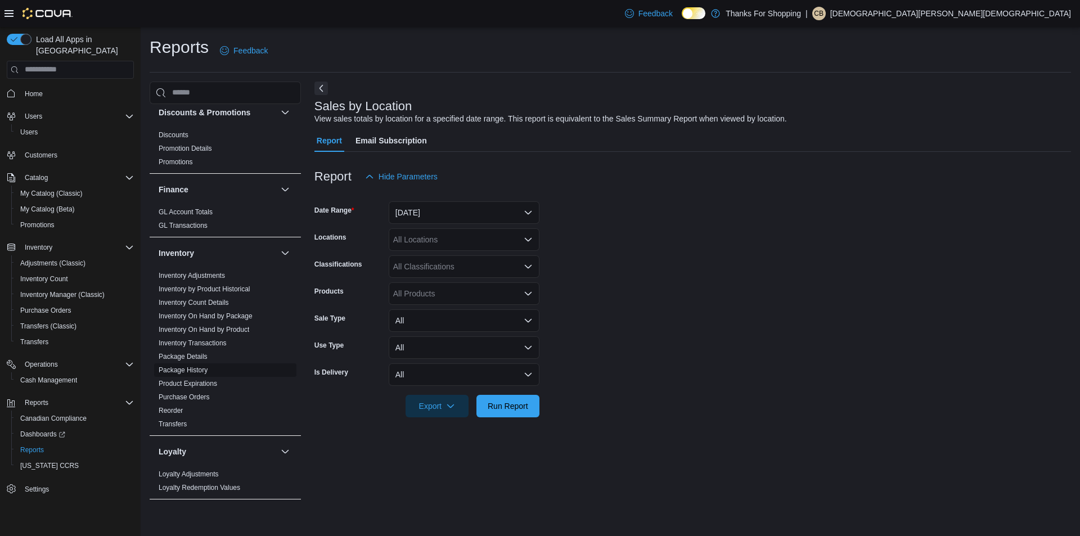
click at [186, 370] on link "Package History" at bounding box center [183, 370] width 49 height 8
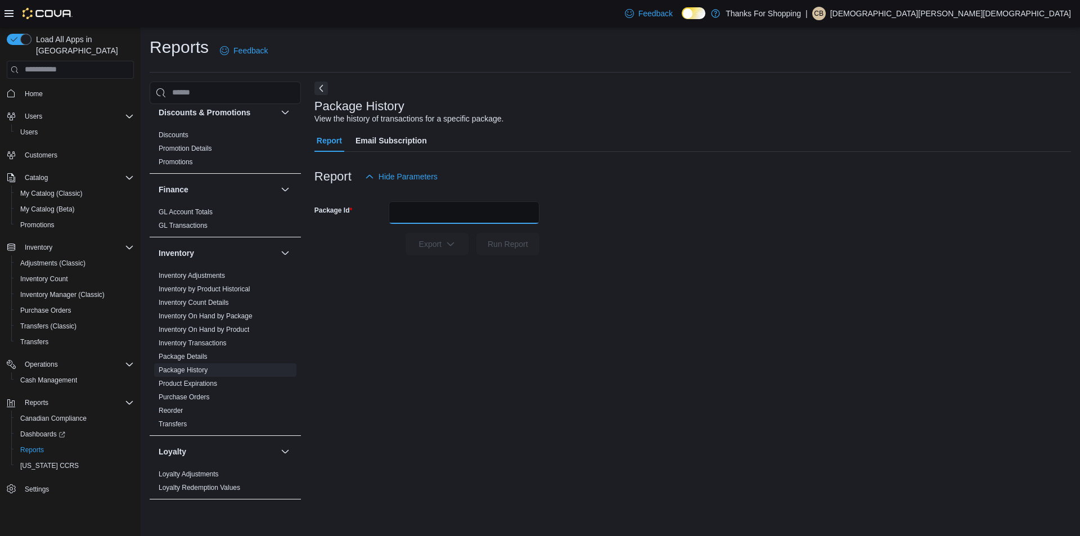
click at [447, 216] on input "Package Id" at bounding box center [464, 212] width 151 height 23
paste input "**********"
type input "**********"
click at [502, 245] on span "Run Report" at bounding box center [508, 243] width 41 height 11
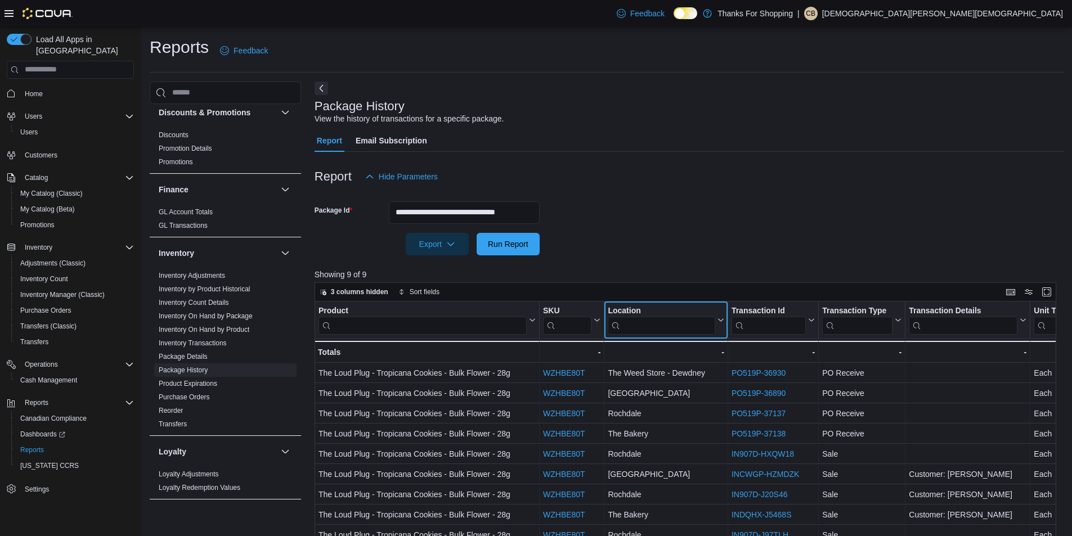
click at [678, 328] on input "search" at bounding box center [661, 325] width 107 height 18
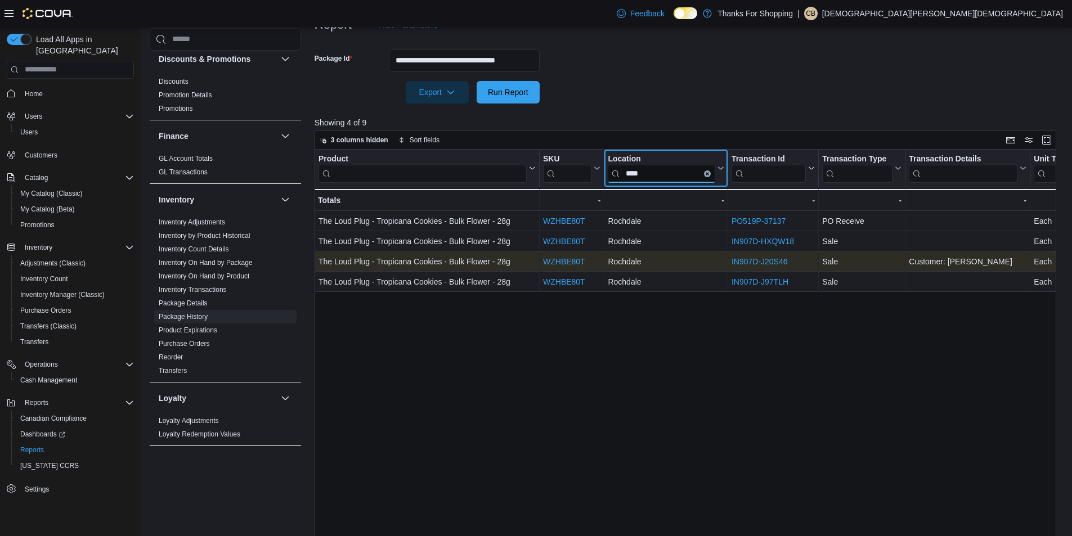
scroll to position [169, 0]
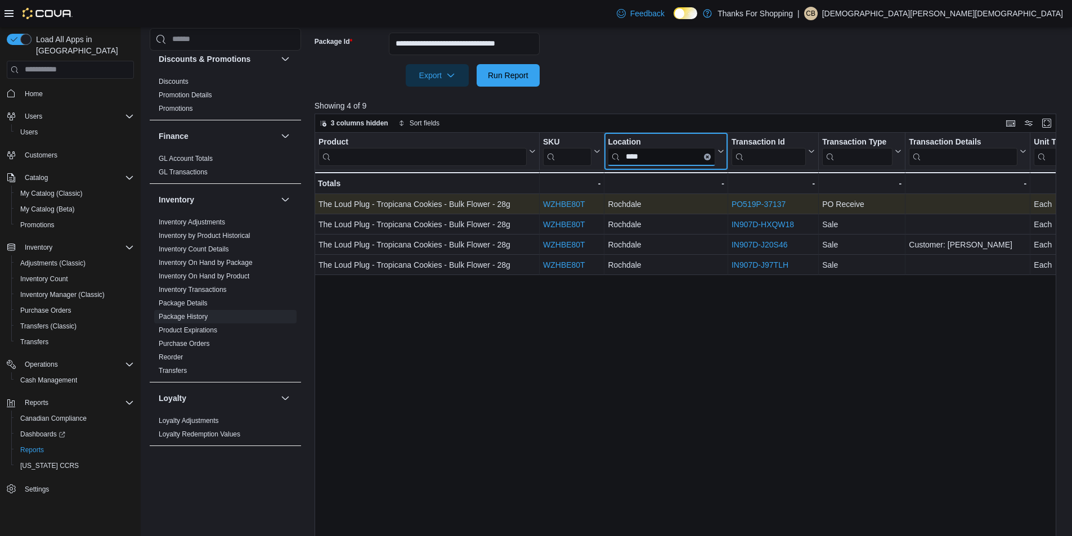
type input "****"
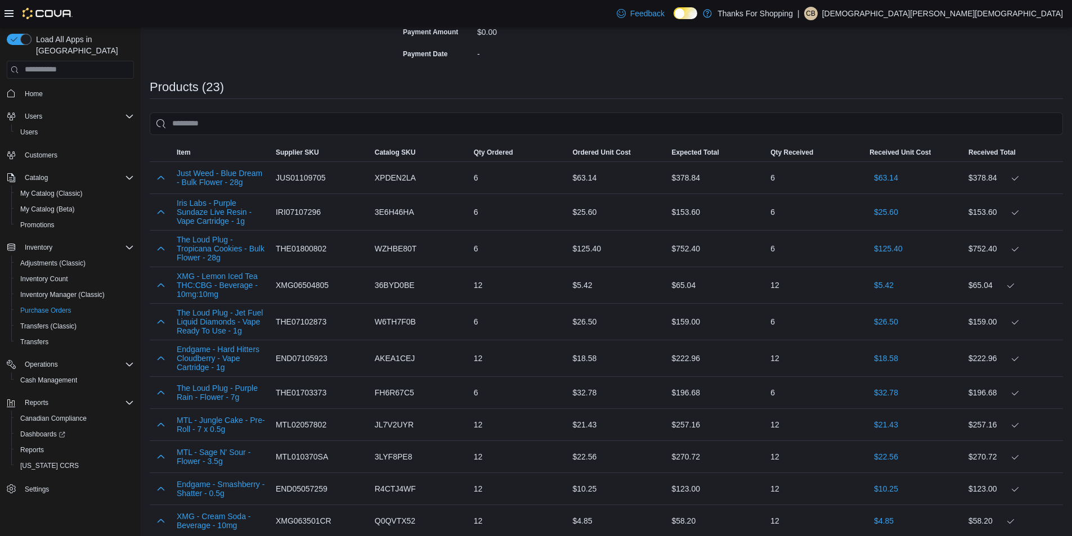
scroll to position [281, 0]
click at [246, 144] on span "Item" at bounding box center [221, 153] width 99 height 18
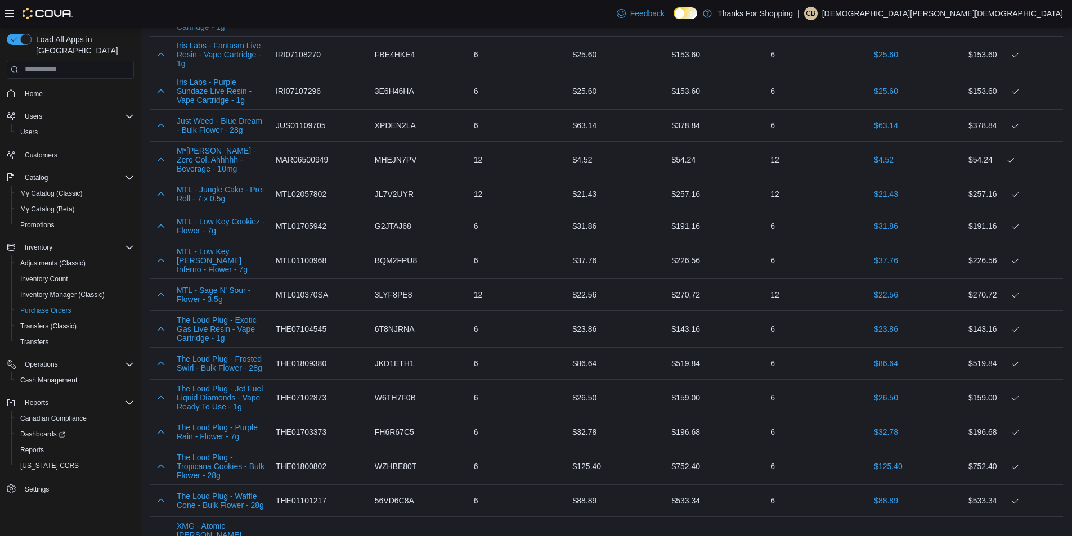
scroll to position [506, 0]
